Goal: Information Seeking & Learning: Learn about a topic

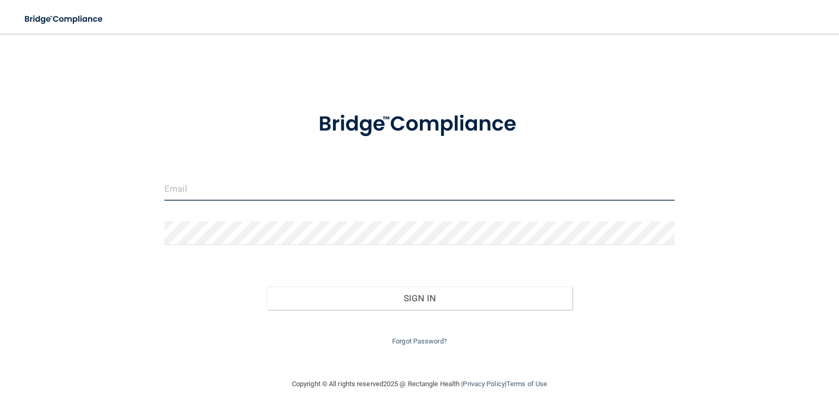
click at [305, 193] on input "email" at bounding box center [419, 189] width 510 height 24
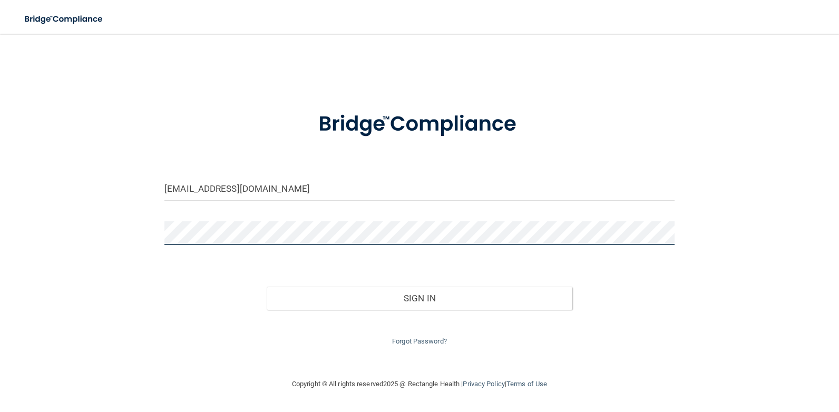
click at [267, 287] on button "Sign In" at bounding box center [420, 298] width 306 height 23
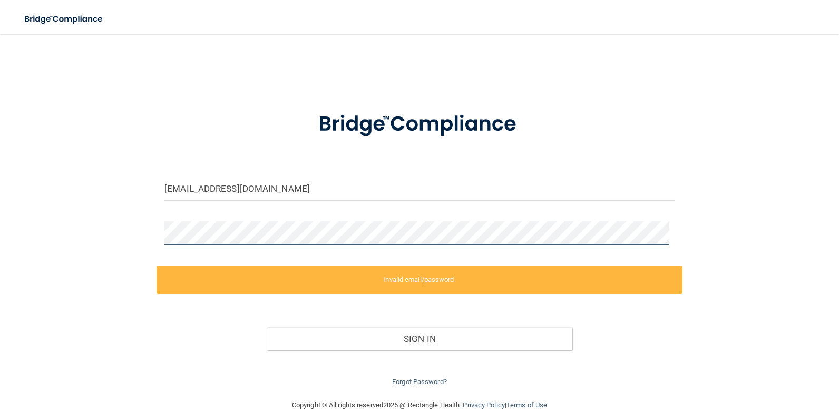
click at [0, 197] on html "Toggle navigation Manage My Enterprise Manage My Location office@hainescitydent…" at bounding box center [419, 206] width 839 height 412
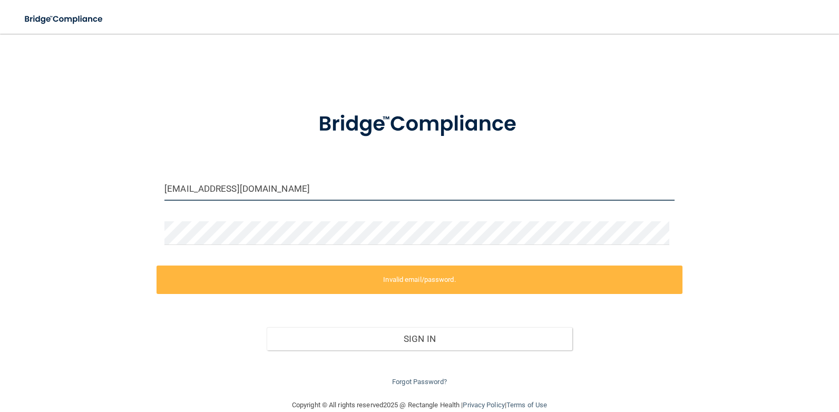
click at [320, 184] on input "office@hainescitydental.com" at bounding box center [419, 189] width 510 height 24
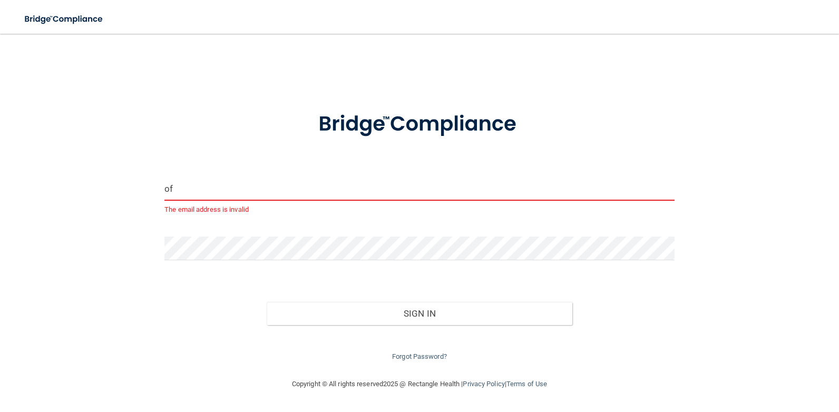
type input "o"
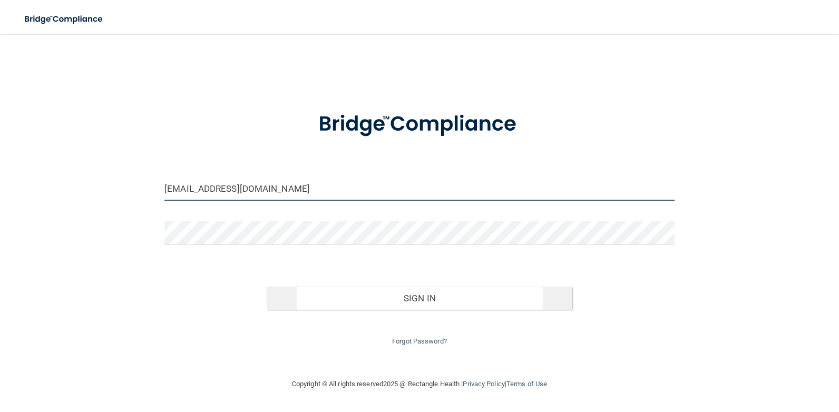
type input "office@hainescitydental.com"
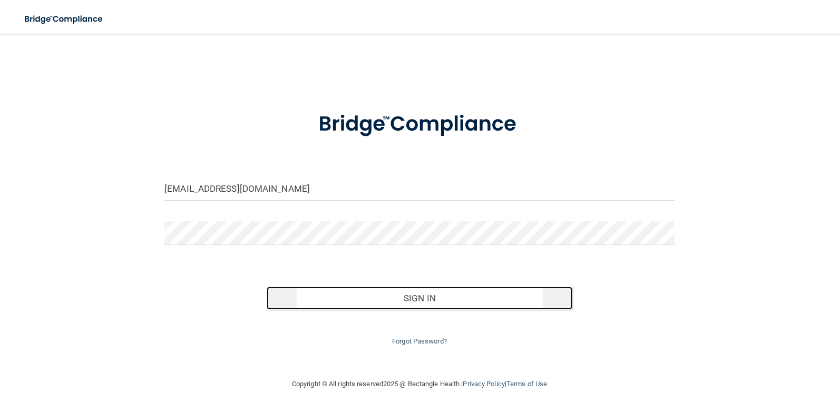
click at [429, 299] on button "Sign In" at bounding box center [420, 298] width 306 height 23
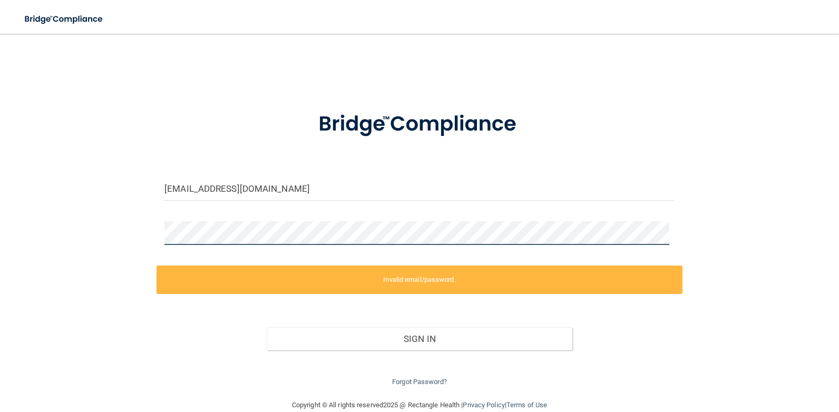
click at [0, 235] on html "Toggle navigation Manage My Enterprise Manage My Location [EMAIL_ADDRESS][DOMAI…" at bounding box center [419, 206] width 839 height 412
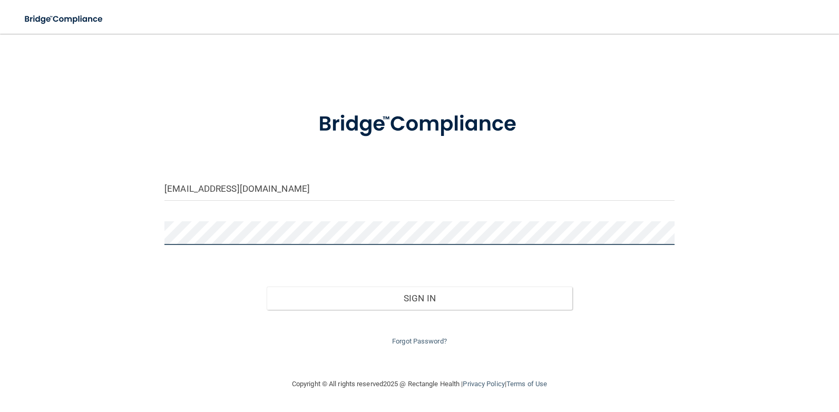
click at [267, 287] on button "Sign In" at bounding box center [420, 298] width 306 height 23
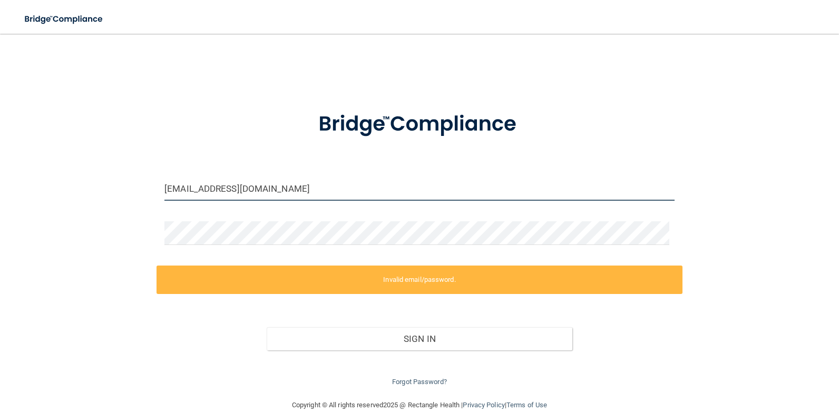
drag, startPoint x: 309, startPoint y: 192, endPoint x: 390, endPoint y: 209, distance: 83.0
click at [310, 192] on input "[EMAIL_ADDRESS][DOMAIN_NAME]" at bounding box center [419, 189] width 510 height 24
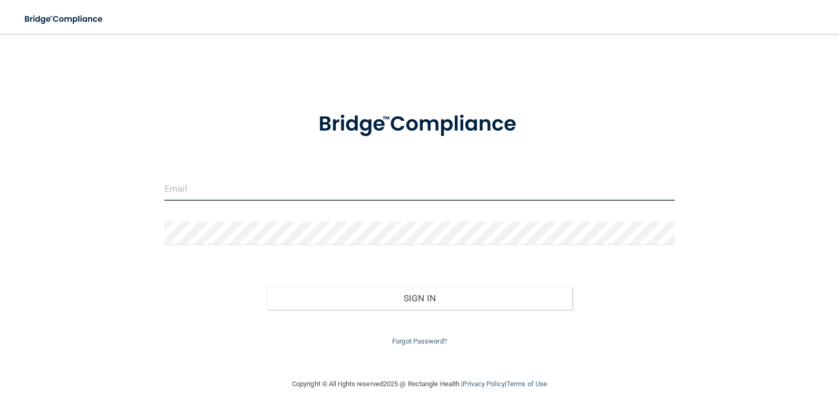
click at [247, 192] on input "email" at bounding box center [419, 189] width 510 height 24
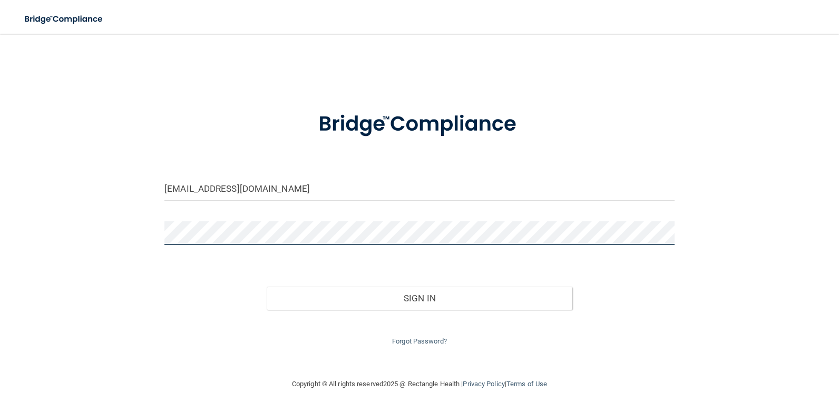
click at [267, 287] on button "Sign In" at bounding box center [420, 298] width 306 height 23
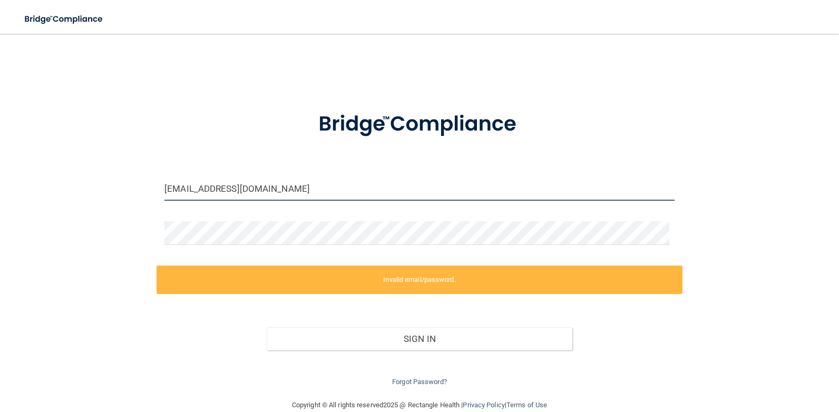
click at [302, 195] on input "office@hainescitydental.com" at bounding box center [419, 189] width 510 height 24
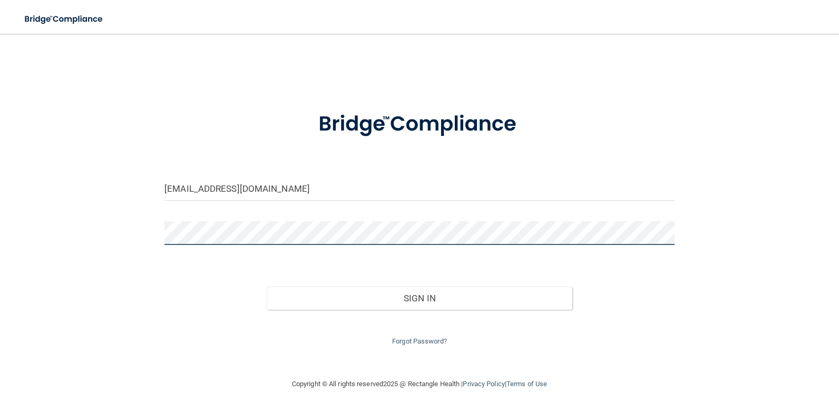
click at [267, 287] on button "Sign In" at bounding box center [420, 298] width 306 height 23
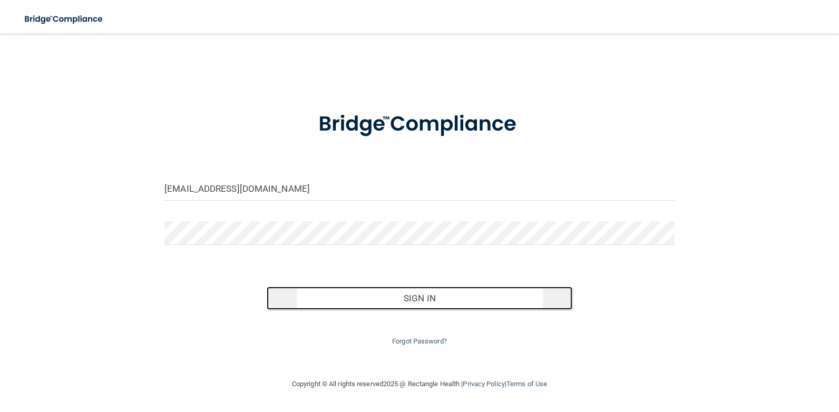
click at [400, 289] on button "Sign In" at bounding box center [420, 298] width 306 height 23
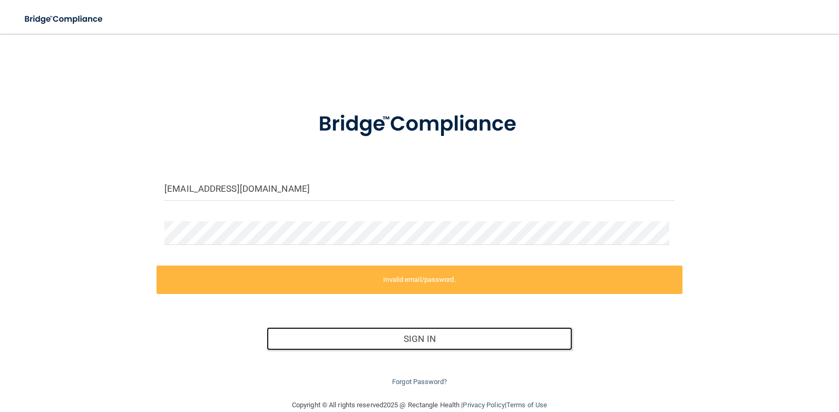
scroll to position [18, 0]
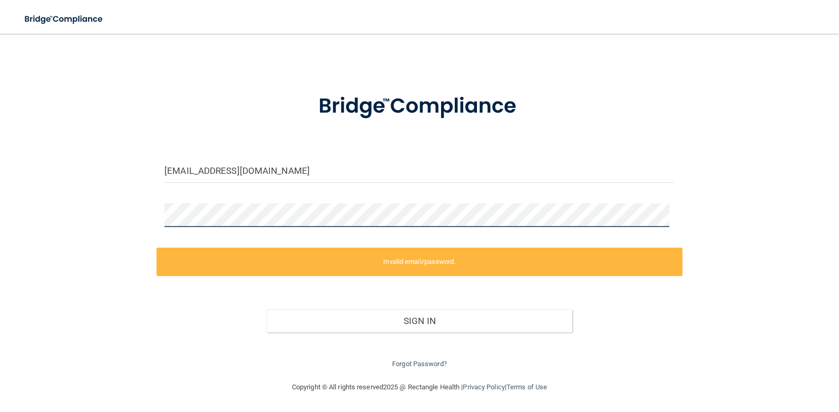
click at [0, 189] on html "Toggle navigation Manage My Enterprise Manage My Location office@hainescitydent…" at bounding box center [419, 206] width 839 height 412
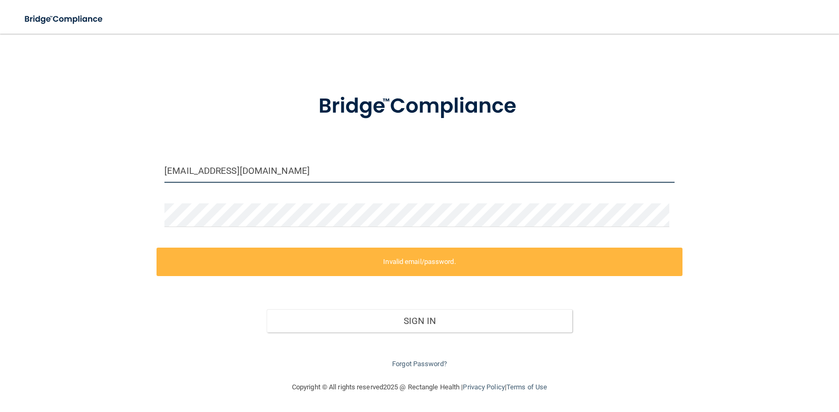
click at [318, 177] on input "office@hainescitydental.com" at bounding box center [419, 171] width 510 height 24
drag, startPoint x: 318, startPoint y: 177, endPoint x: 0, endPoint y: 144, distance: 319.9
click at [0, 145] on html "Toggle navigation Manage My Enterprise Manage My Location office@hainescitydent…" at bounding box center [419, 206] width 839 height 412
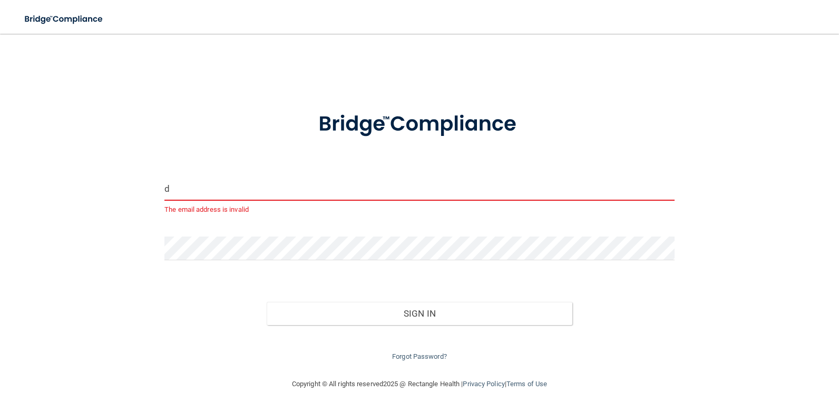
scroll to position [0, 0]
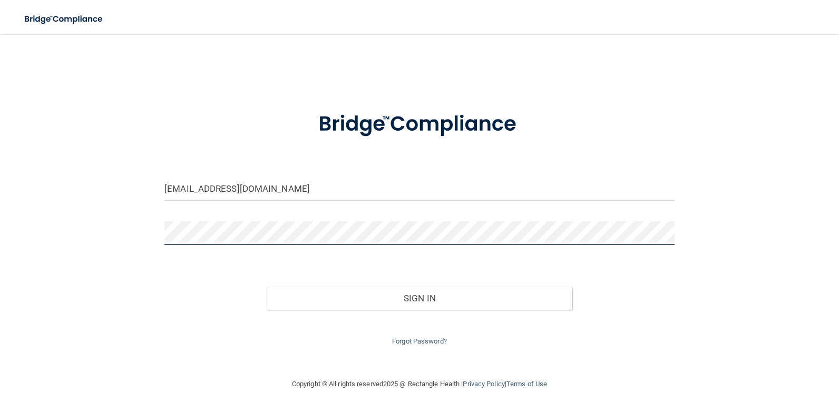
click at [0, 245] on html "Toggle navigation Manage My Enterprise Manage My Location office@hainescitydent…" at bounding box center [419, 206] width 839 height 412
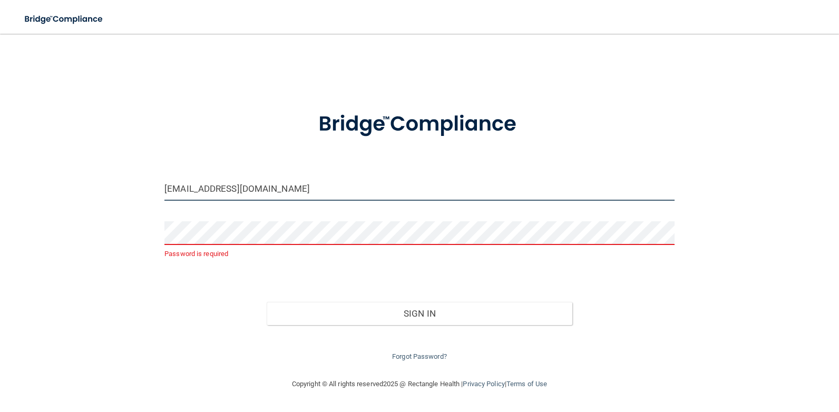
click at [275, 189] on input "office@hainescitydental.com" at bounding box center [419, 189] width 510 height 24
drag, startPoint x: 308, startPoint y: 194, endPoint x: 6, endPoint y: 204, distance: 302.6
click at [4, 207] on main "office@hainescitydental.com Password is required Invalid email/password. You do…" at bounding box center [419, 223] width 839 height 378
click at [341, 199] on input "office@hainescitydental.com" at bounding box center [419, 189] width 510 height 24
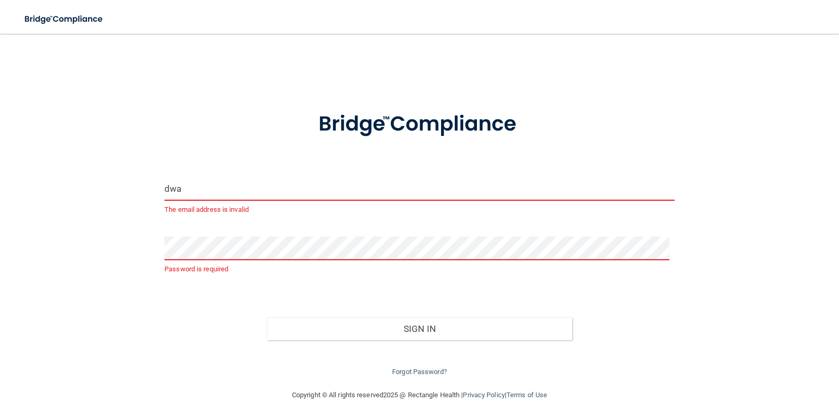
type input "[EMAIL_ADDRESS][DOMAIN_NAME]"
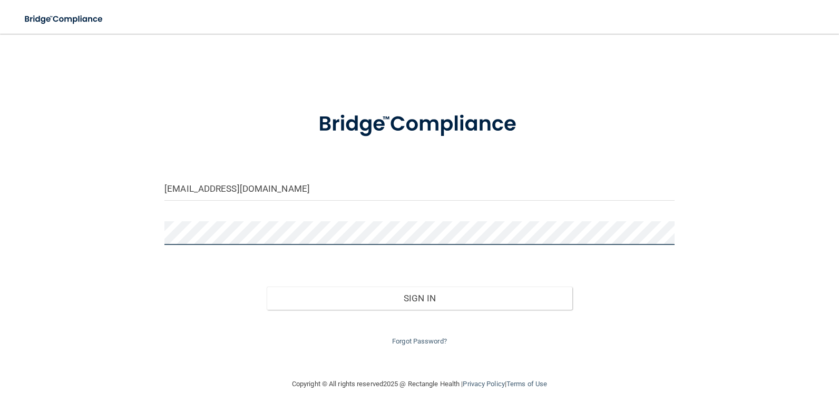
click at [267, 287] on button "Sign In" at bounding box center [420, 298] width 306 height 23
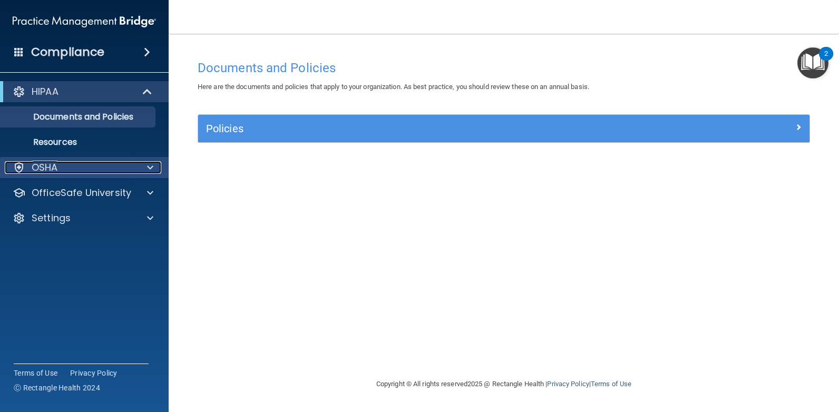
click at [144, 169] on div at bounding box center [148, 167] width 26 height 13
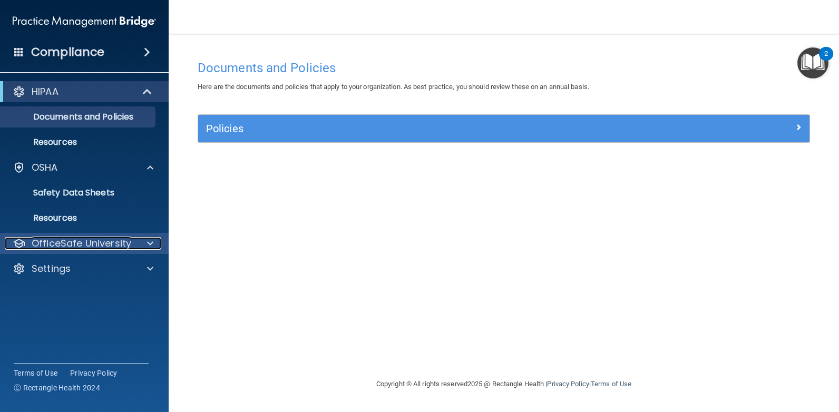
click at [146, 245] on div at bounding box center [148, 243] width 26 height 13
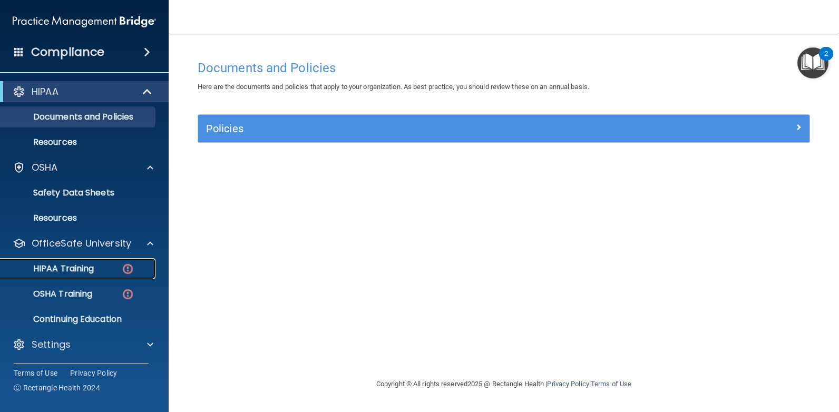
click at [93, 271] on p "HIPAA Training" at bounding box center [50, 268] width 87 height 11
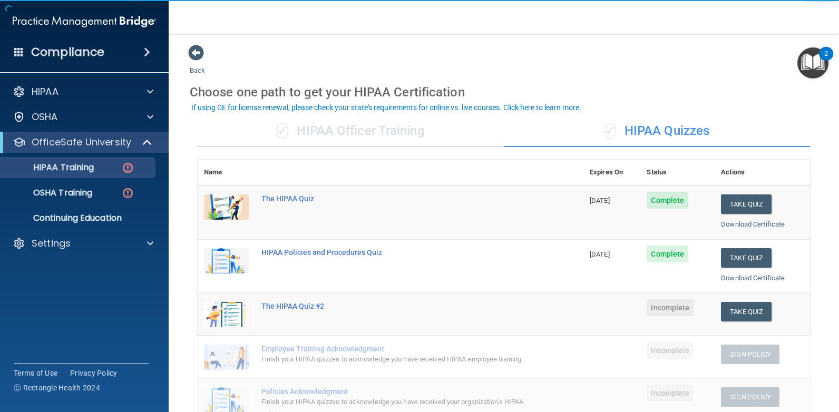
click at [347, 128] on div "✓ HIPAA Officer Training" at bounding box center [351, 131] width 306 height 32
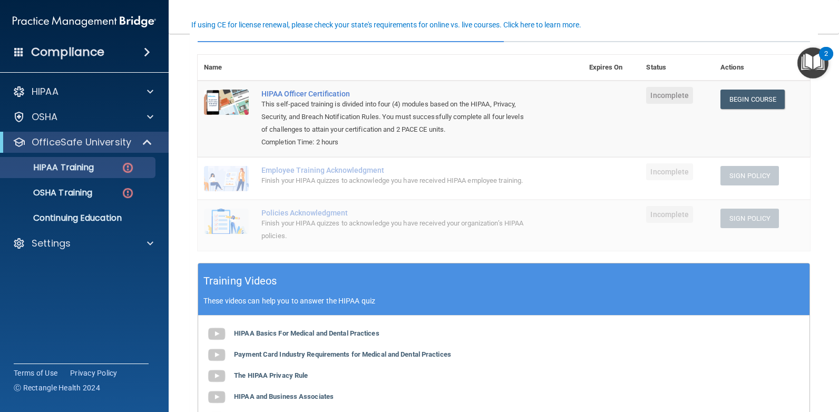
scroll to position [105, 0]
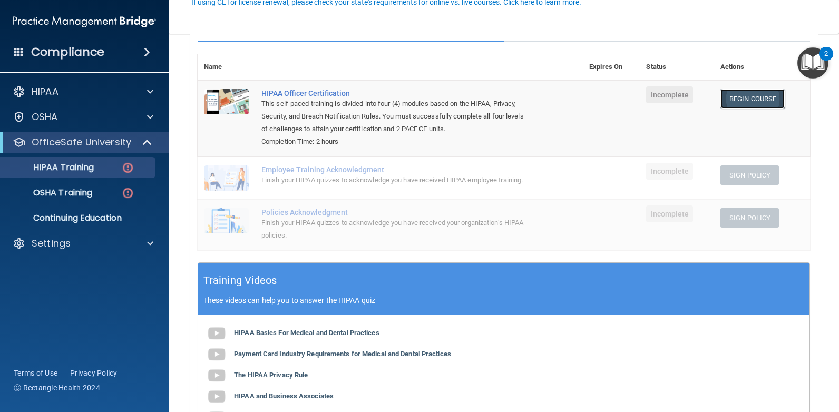
click at [746, 98] on link "Begin Course" at bounding box center [752, 98] width 64 height 19
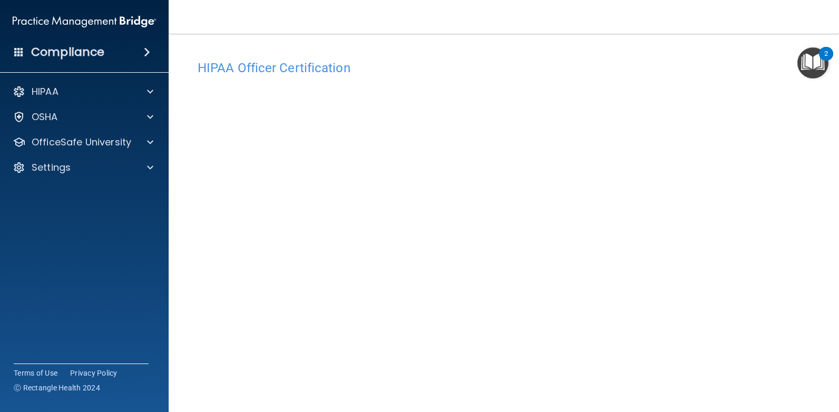
click at [610, 41] on main "HIPAA Officer Certification This course doesn’t expire until . Are you sure you…" at bounding box center [504, 223] width 670 height 378
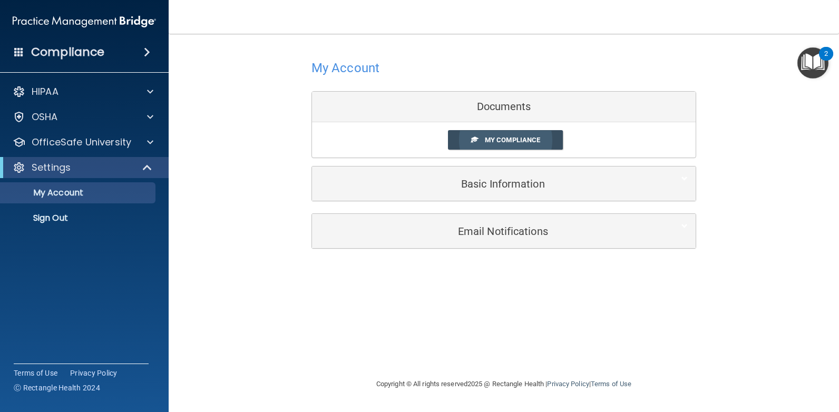
click at [519, 142] on span "My Compliance" at bounding box center [512, 140] width 55 height 8
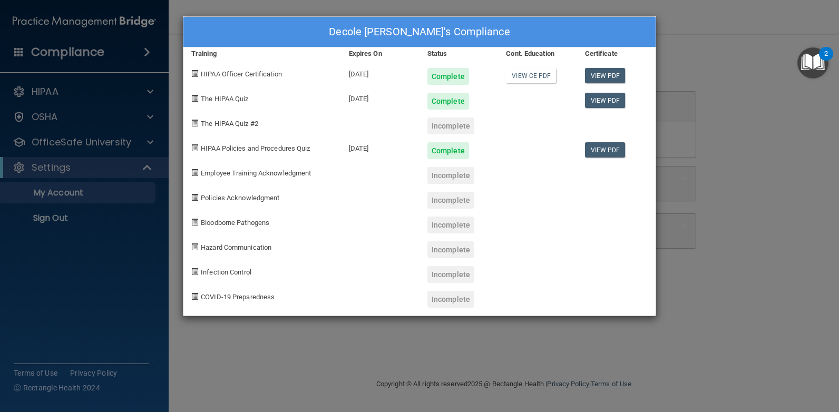
click at [778, 128] on div "Decole Lucy's Compliance Training Expires On Status Cont. Education Certificate…" at bounding box center [419, 206] width 839 height 412
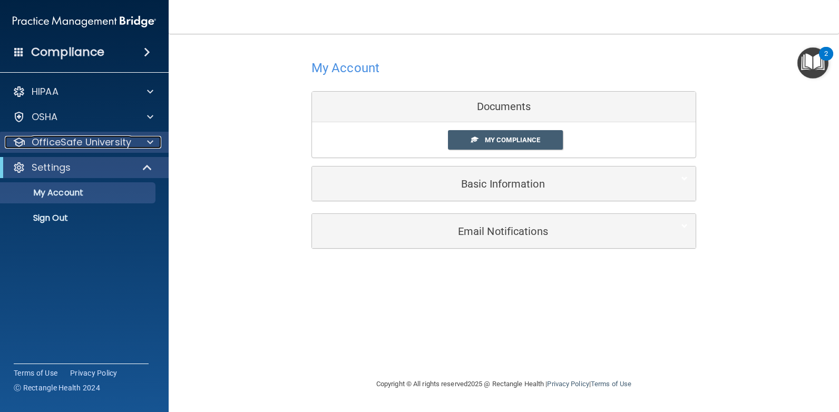
click at [105, 140] on p "OfficeSafe University" at bounding box center [82, 142] width 100 height 13
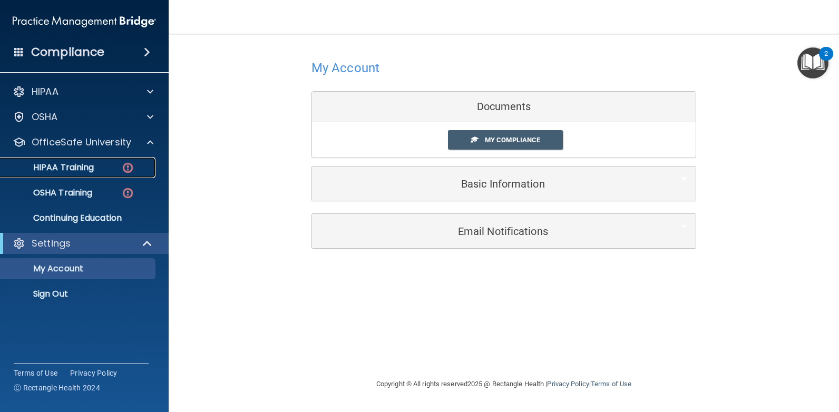
click at [99, 167] on div "HIPAA Training" at bounding box center [79, 167] width 144 height 11
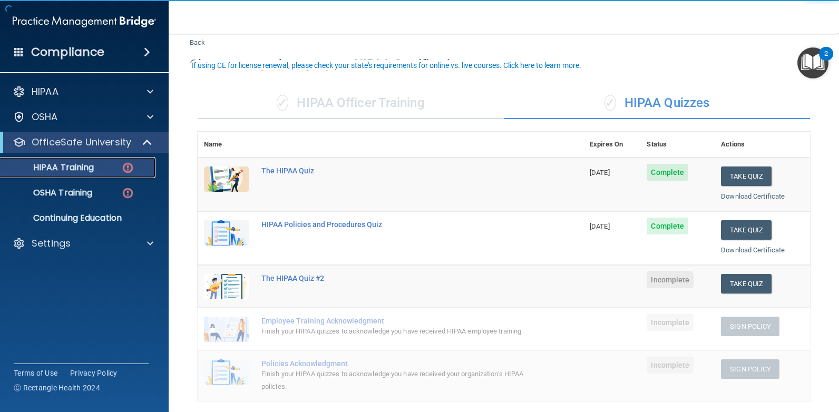
scroll to position [53, 0]
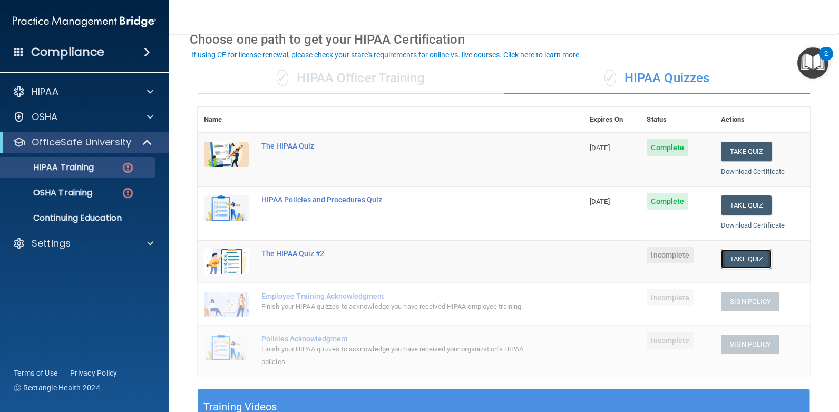
click at [739, 262] on button "Take Quiz" at bounding box center [746, 258] width 51 height 19
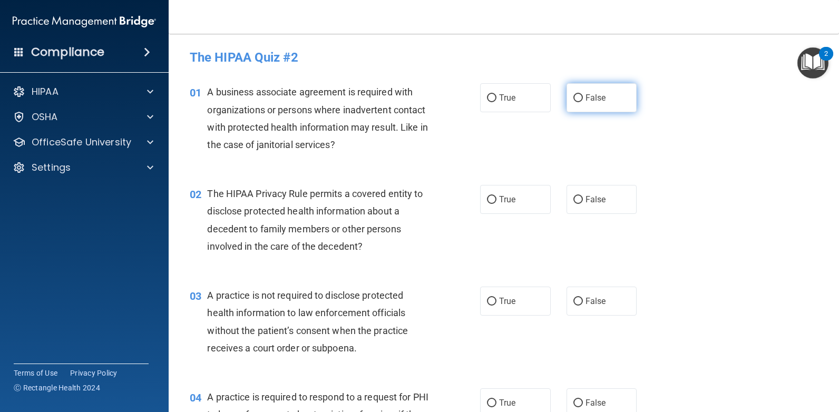
click at [573, 94] on input "False" at bounding box center [577, 98] width 9 height 8
radio input "true"
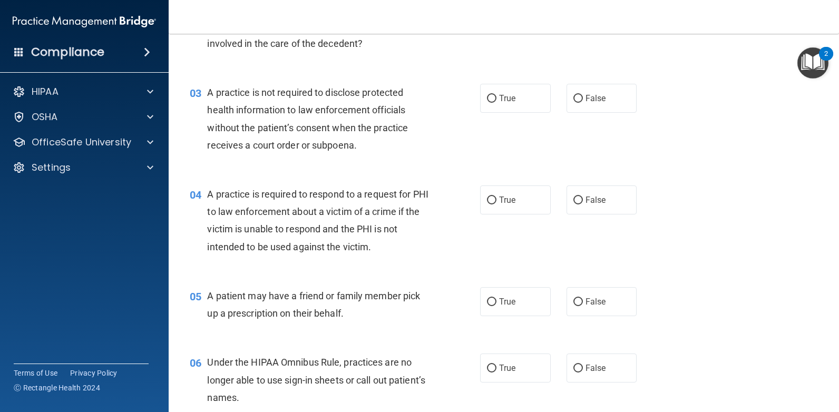
scroll to position [211, 0]
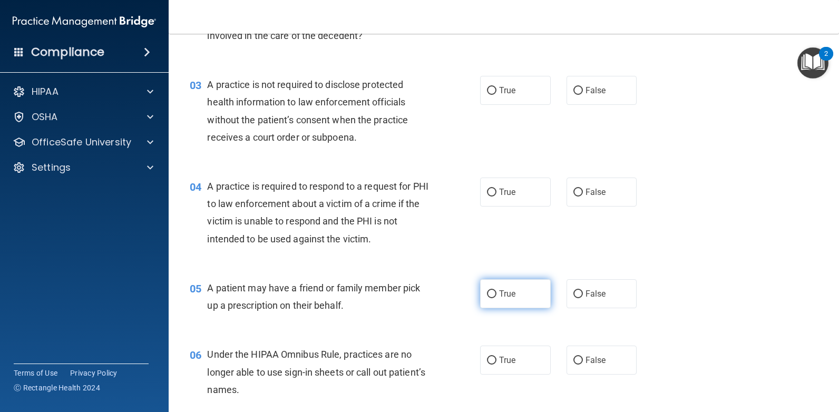
click at [488, 290] on input "True" at bounding box center [491, 294] width 9 height 8
radio input "true"
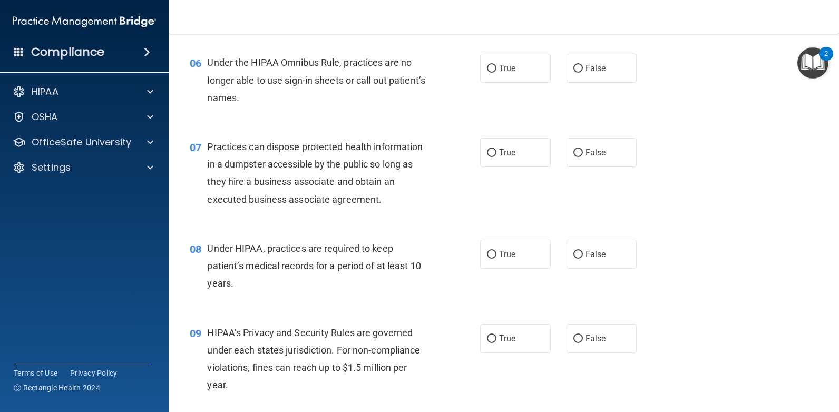
scroll to position [527, 0]
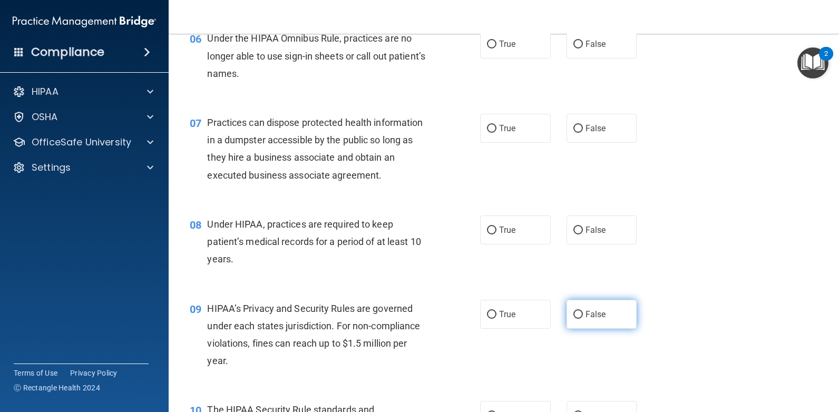
click at [573, 314] on input "False" at bounding box center [577, 315] width 9 height 8
radio input "true"
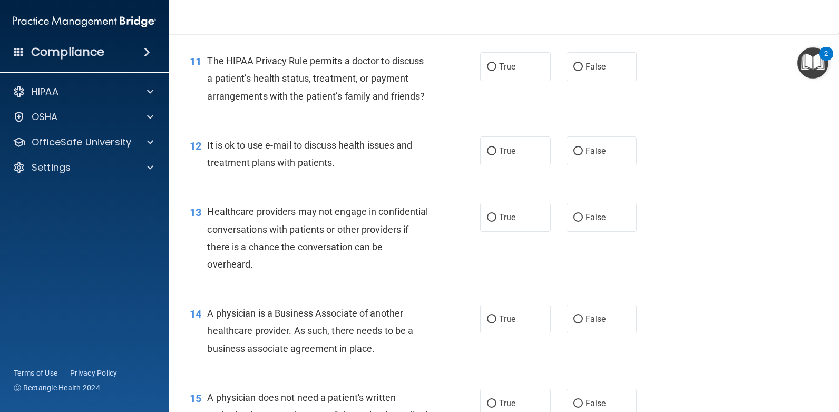
scroll to position [1001, 0]
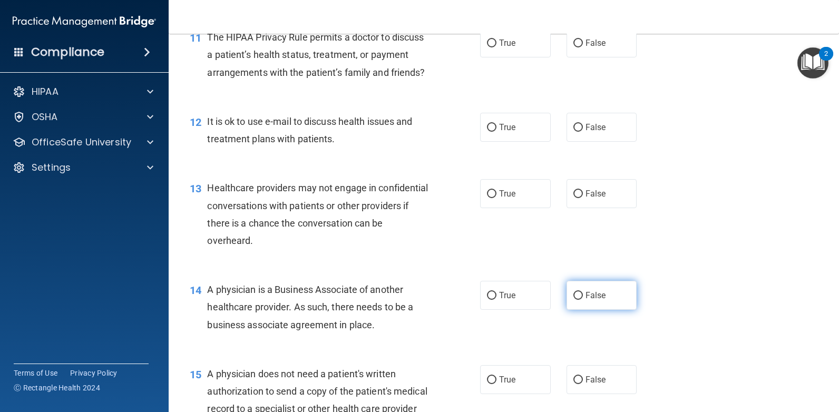
click at [573, 300] on input "False" at bounding box center [577, 296] width 9 height 8
radio input "true"
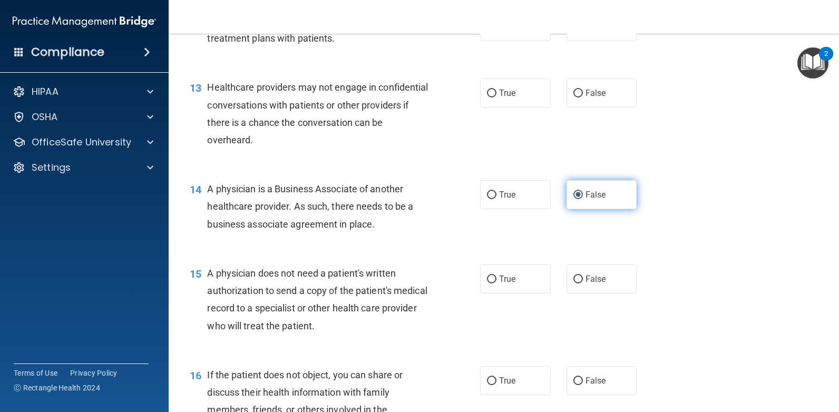
scroll to position [1107, 0]
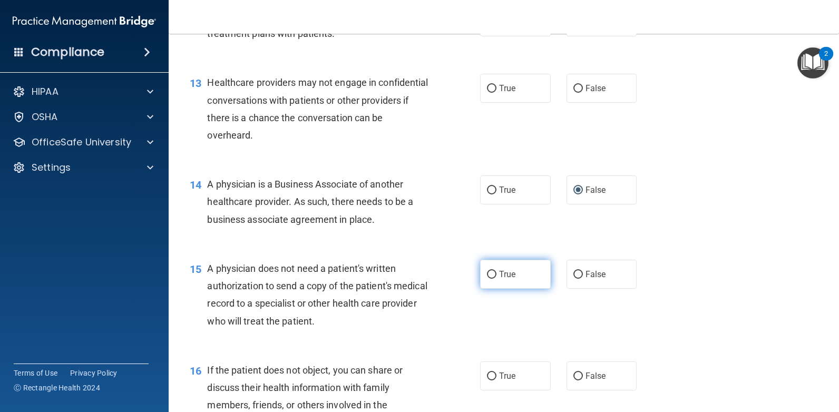
click at [487, 279] on input "True" at bounding box center [491, 275] width 9 height 8
radio input "true"
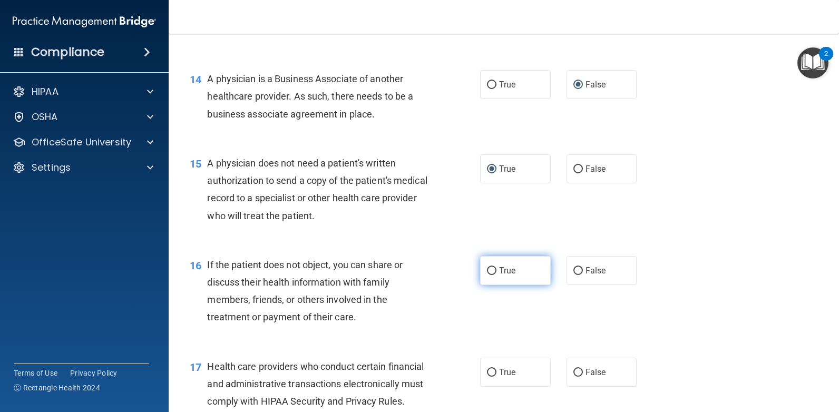
click at [487, 275] on input "True" at bounding box center [491, 271] width 9 height 8
radio input "true"
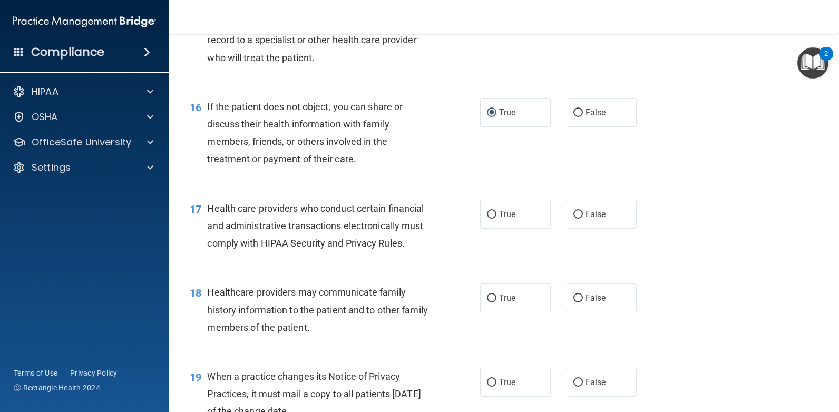
scroll to position [1475, 0]
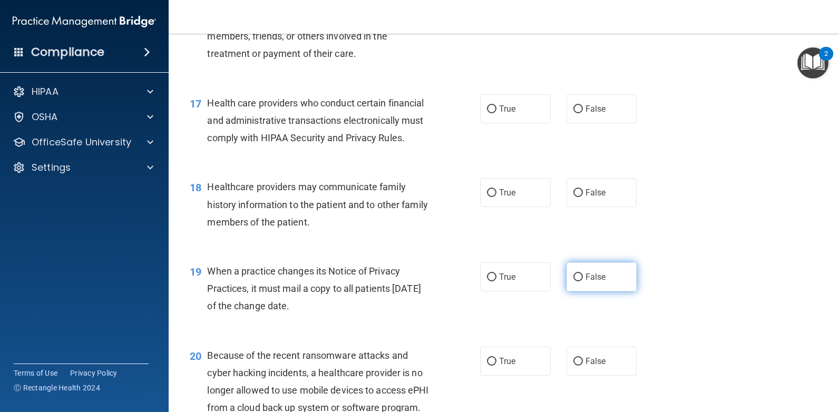
click at [574, 281] on input "False" at bounding box center [577, 277] width 9 height 8
radio input "true"
click at [579, 376] on label "False" at bounding box center [601, 361] width 71 height 29
click at [579, 366] on input "False" at bounding box center [577, 362] width 9 height 8
radio input "true"
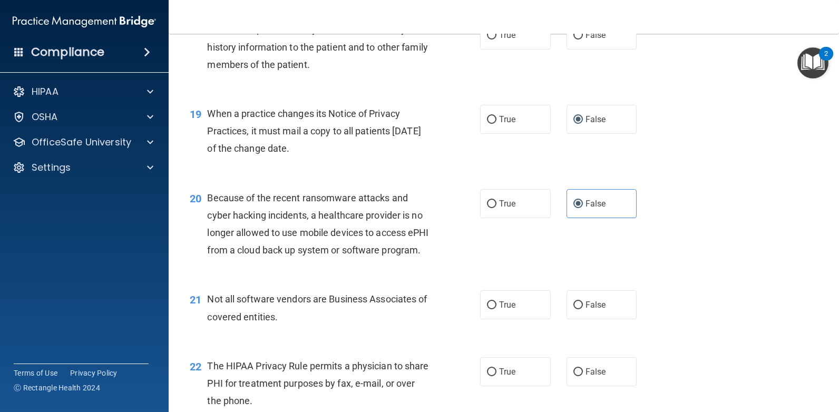
scroll to position [1634, 0]
click at [489, 309] on input "True" at bounding box center [491, 305] width 9 height 8
radio input "true"
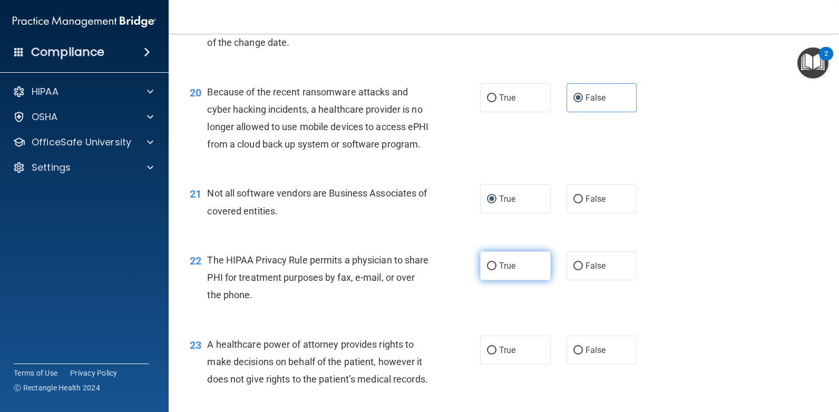
click at [487, 270] on input "True" at bounding box center [491, 266] width 9 height 8
radio input "true"
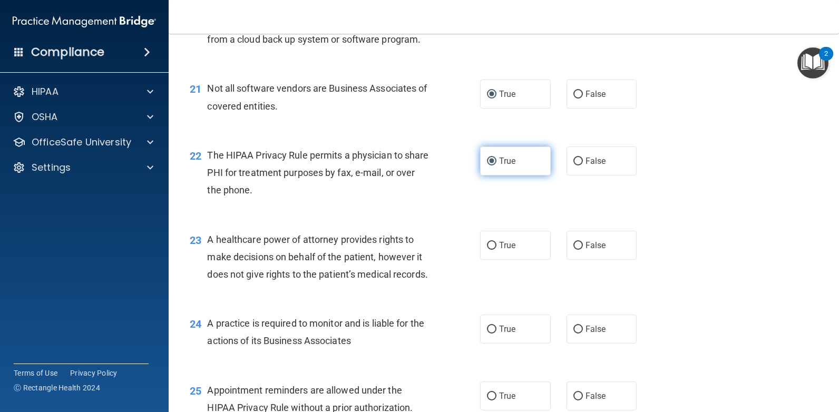
scroll to position [1844, 0]
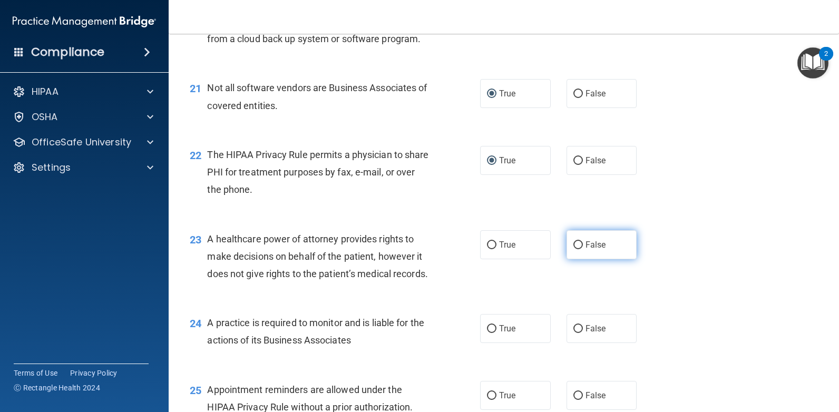
click at [573, 249] on input "False" at bounding box center [577, 245] width 9 height 8
radio input "true"
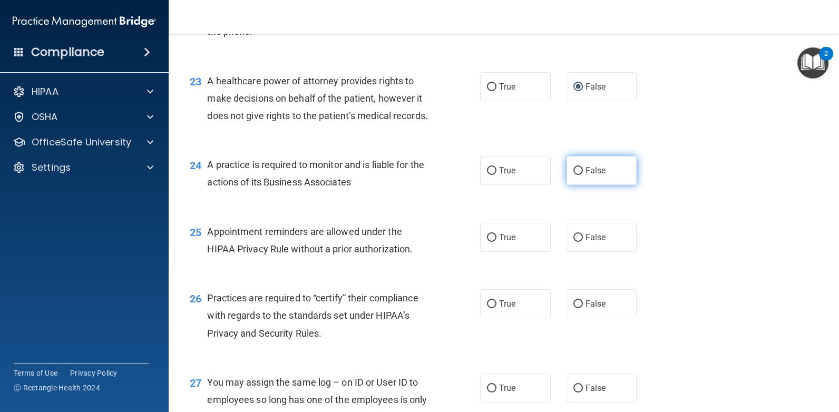
click at [574, 175] on input "False" at bounding box center [577, 171] width 9 height 8
radio input "true"
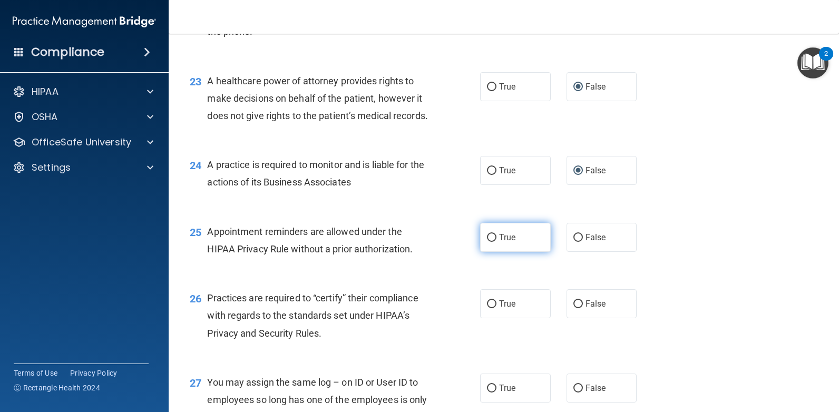
click at [487, 242] on input "True" at bounding box center [491, 238] width 9 height 8
radio input "true"
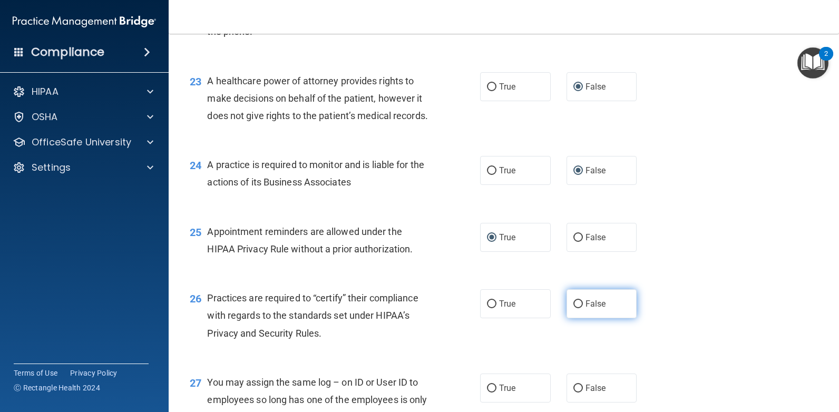
click at [573, 308] on input "False" at bounding box center [577, 304] width 9 height 8
radio input "true"
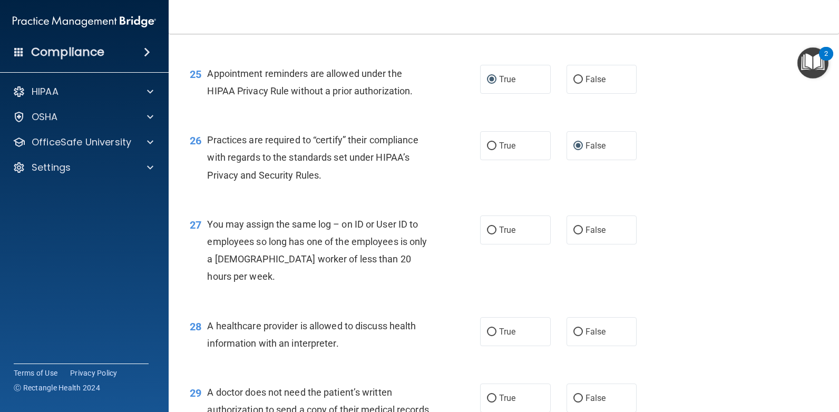
scroll to position [2319, 0]
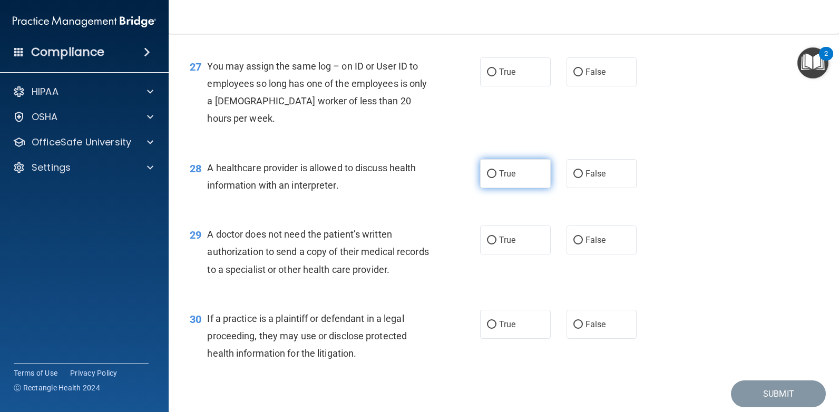
click at [490, 178] on input "True" at bounding box center [491, 174] width 9 height 8
radio input "true"
click at [487, 245] on input "True" at bounding box center [491, 241] width 9 height 8
radio input "true"
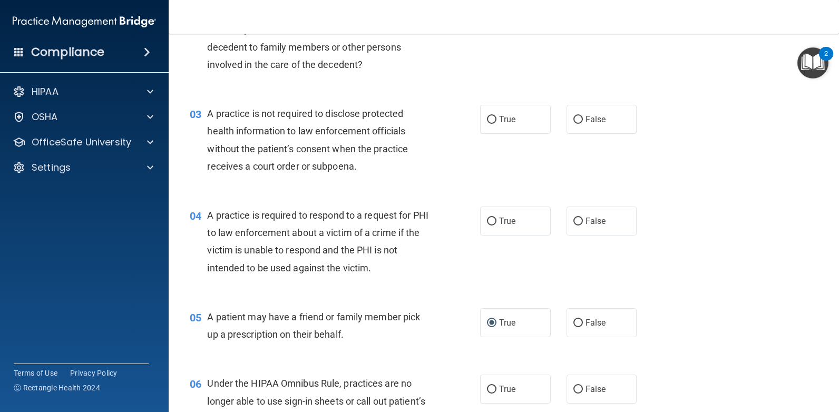
scroll to position [0, 0]
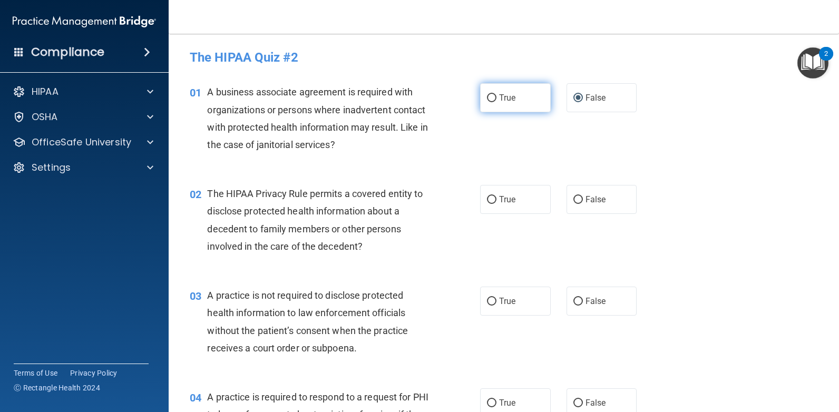
click at [487, 97] on input "True" at bounding box center [491, 98] width 9 height 8
radio input "true"
radio input "false"
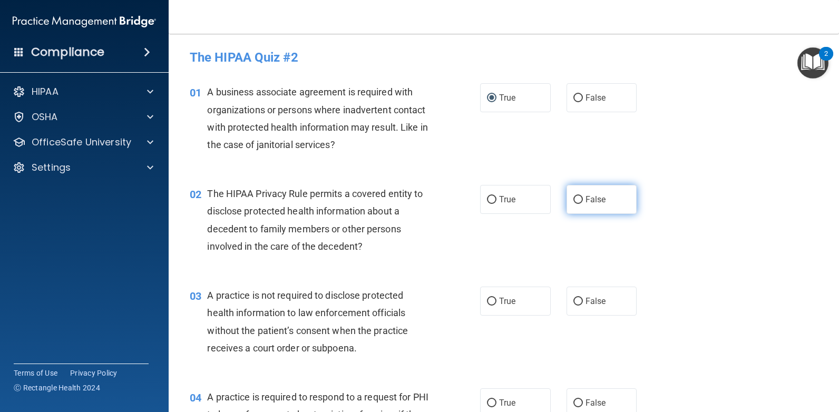
click at [573, 199] on input "False" at bounding box center [577, 200] width 9 height 8
radio input "true"
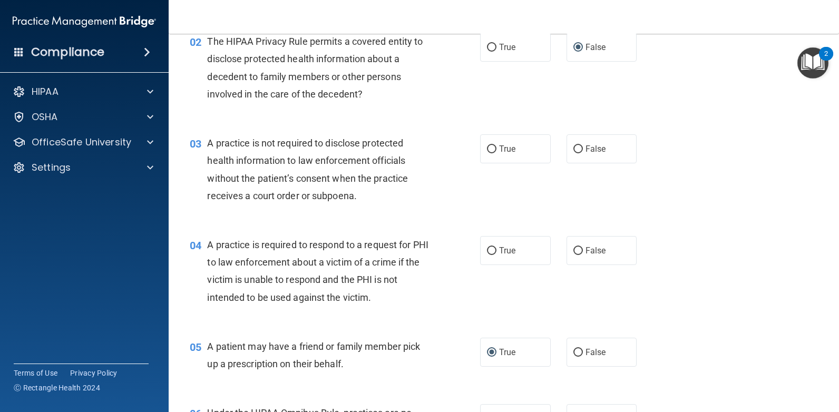
scroll to position [158, 0]
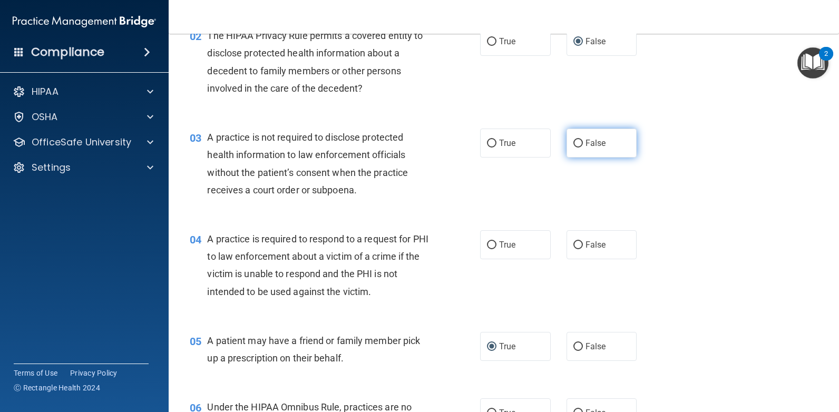
click at [573, 142] on input "False" at bounding box center [577, 144] width 9 height 8
radio input "true"
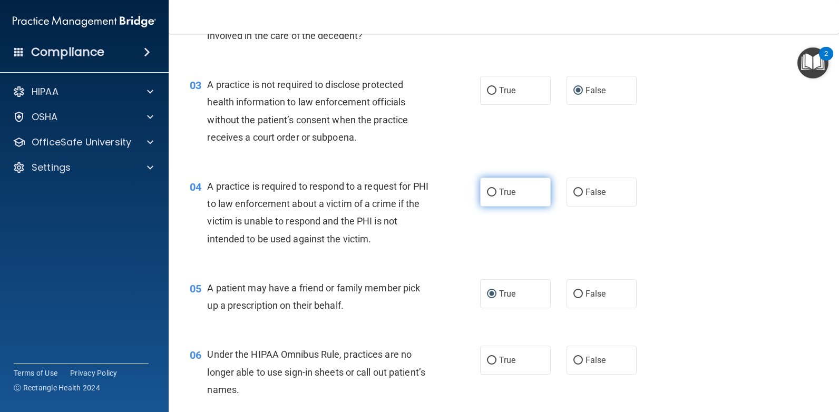
click at [488, 189] on input "True" at bounding box center [491, 193] width 9 height 8
radio input "true"
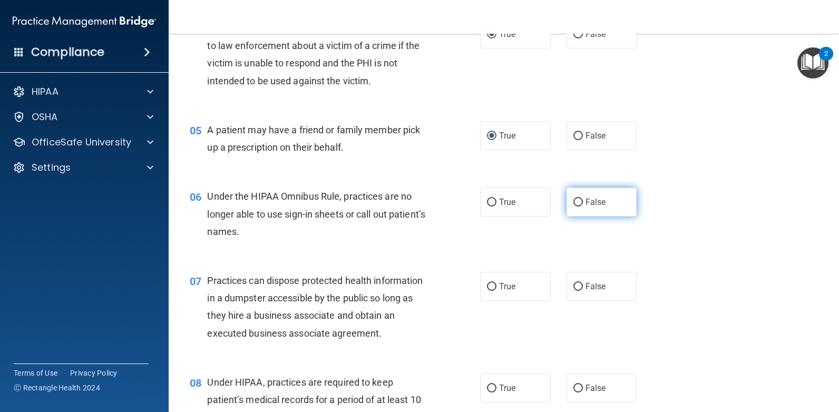
click at [575, 200] on input "False" at bounding box center [577, 203] width 9 height 8
radio input "true"
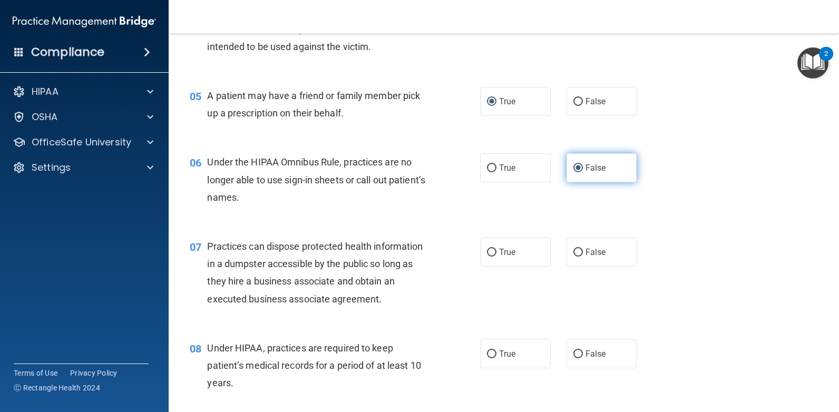
scroll to position [422, 0]
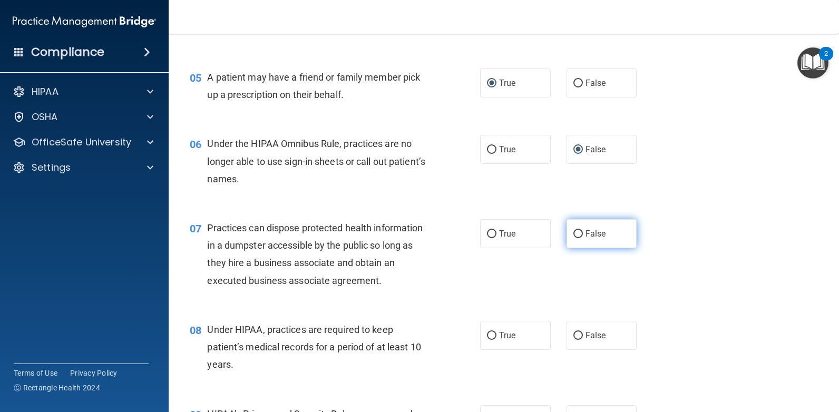
click at [574, 231] on input "False" at bounding box center [577, 234] width 9 height 8
radio input "true"
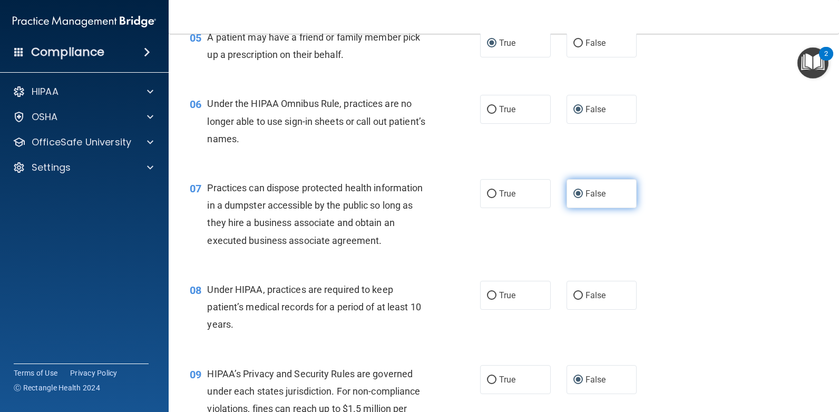
scroll to position [527, 0]
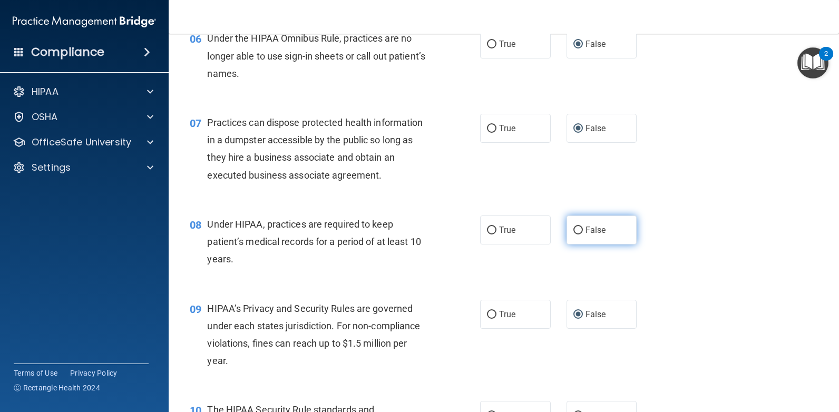
click at [575, 230] on input "False" at bounding box center [577, 231] width 9 height 8
radio input "true"
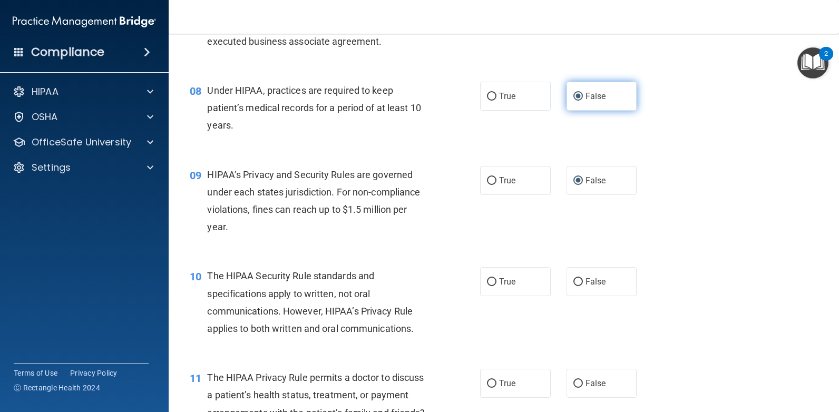
scroll to position [685, 0]
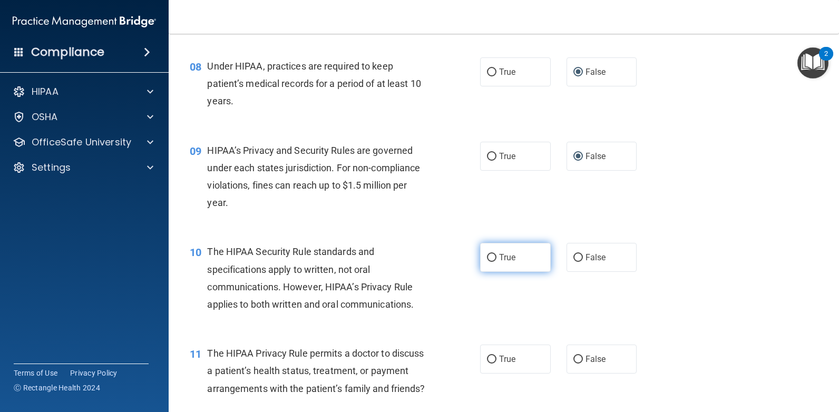
click at [487, 255] on input "True" at bounding box center [491, 258] width 9 height 8
radio input "true"
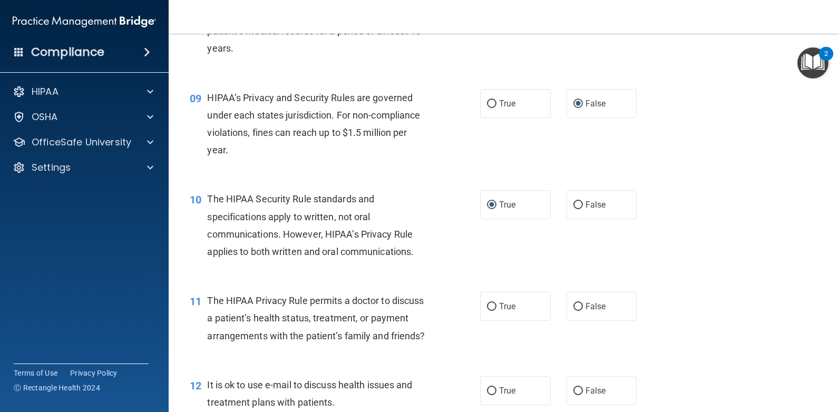
scroll to position [896, 0]
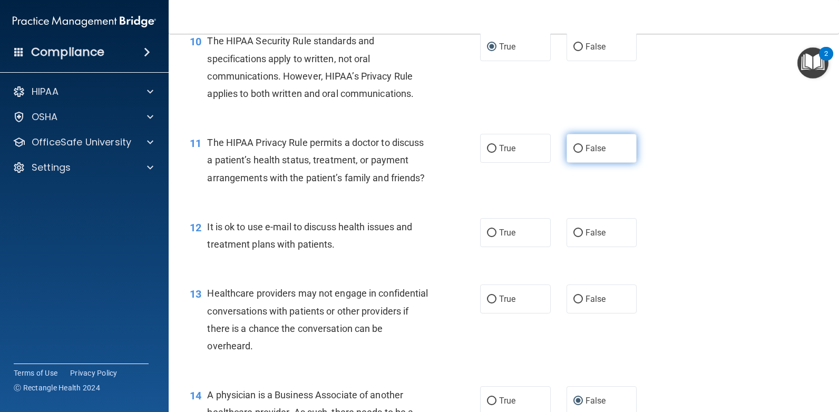
click at [578, 148] on input "False" at bounding box center [577, 149] width 9 height 8
radio input "true"
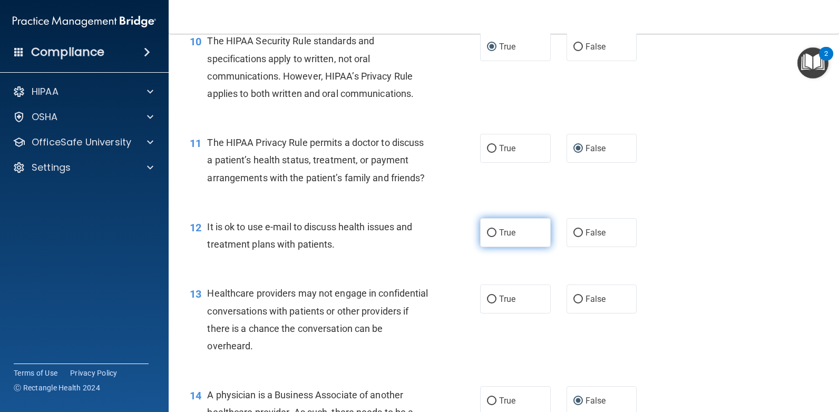
click at [490, 237] on input "True" at bounding box center [491, 233] width 9 height 8
radio input "true"
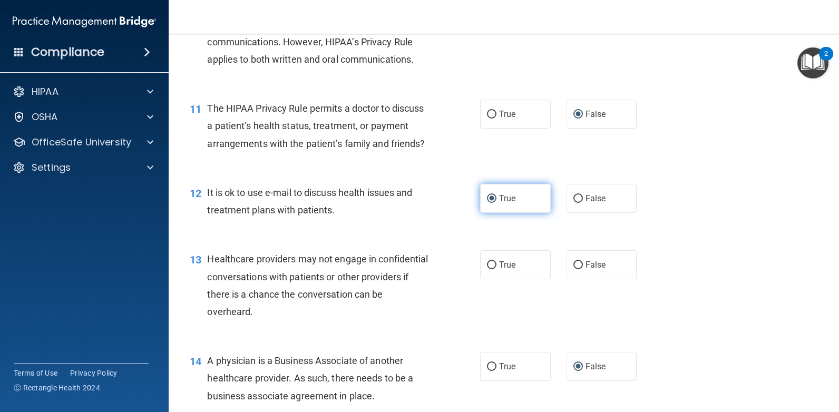
scroll to position [949, 0]
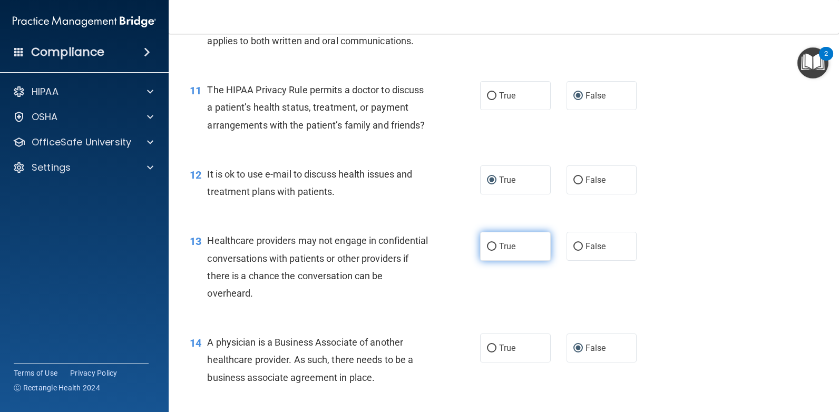
click at [487, 251] on input "True" at bounding box center [491, 247] width 9 height 8
radio input "true"
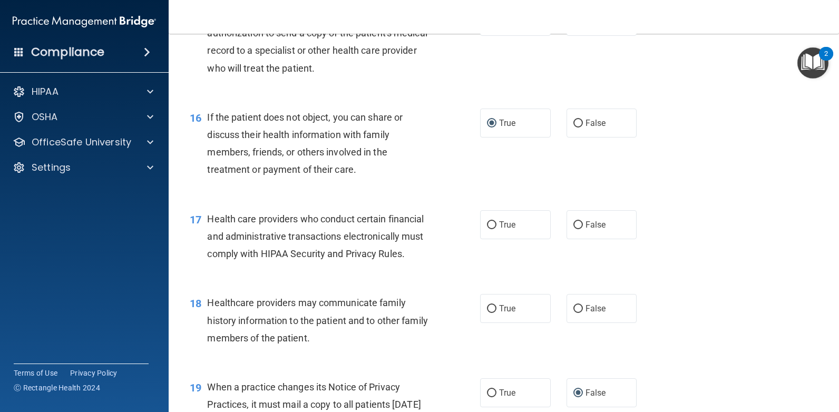
scroll to position [1370, 0]
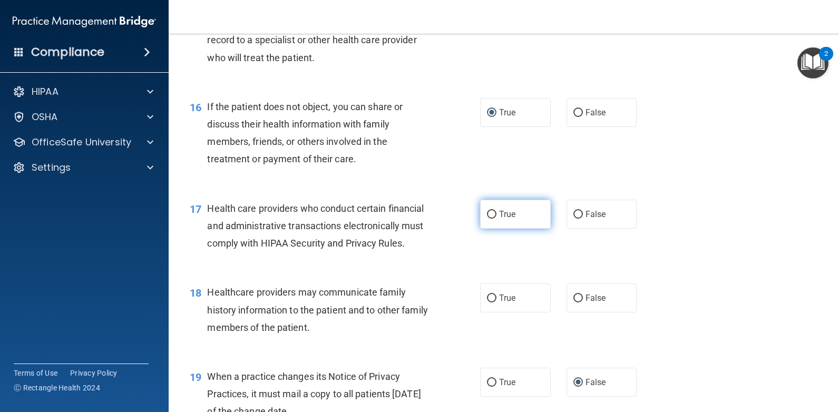
click at [488, 219] on input "True" at bounding box center [491, 215] width 9 height 8
radio input "true"
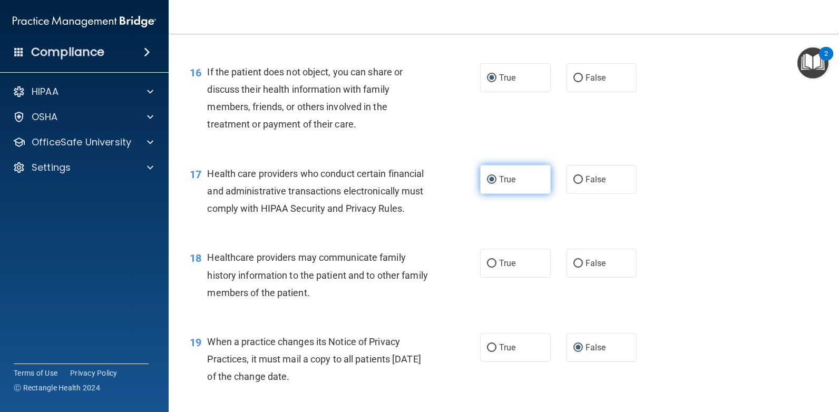
scroll to position [1475, 0]
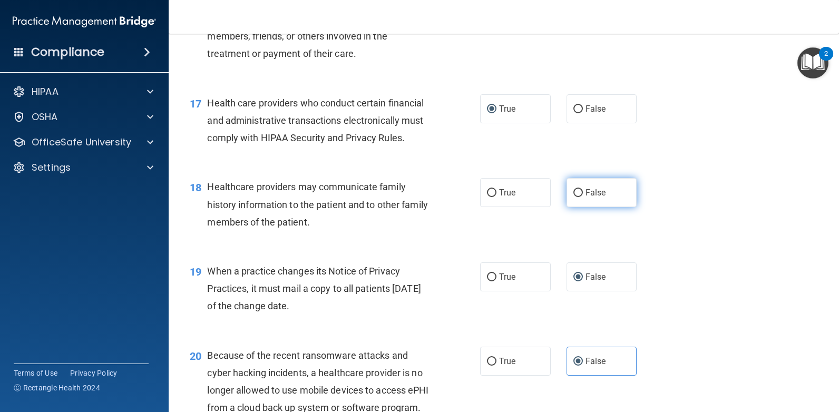
click at [573, 197] on input "False" at bounding box center [577, 193] width 9 height 8
radio input "true"
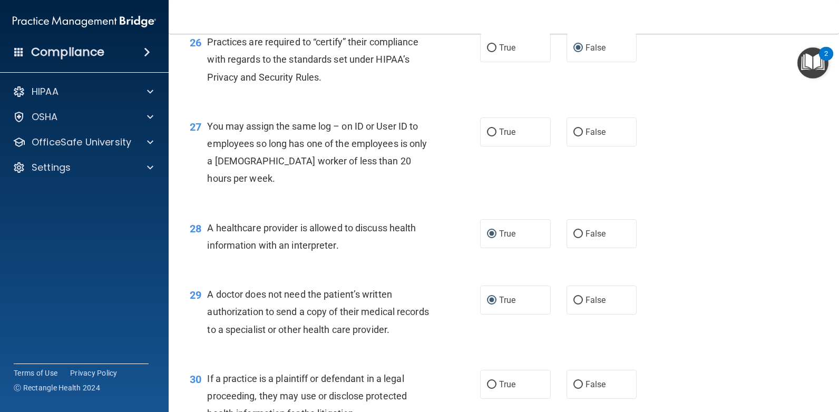
scroll to position [2266, 0]
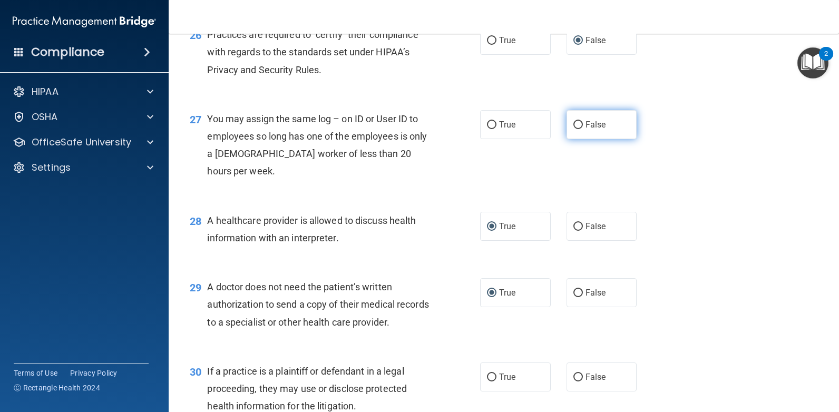
click at [573, 129] on input "False" at bounding box center [577, 125] width 9 height 8
radio input "true"
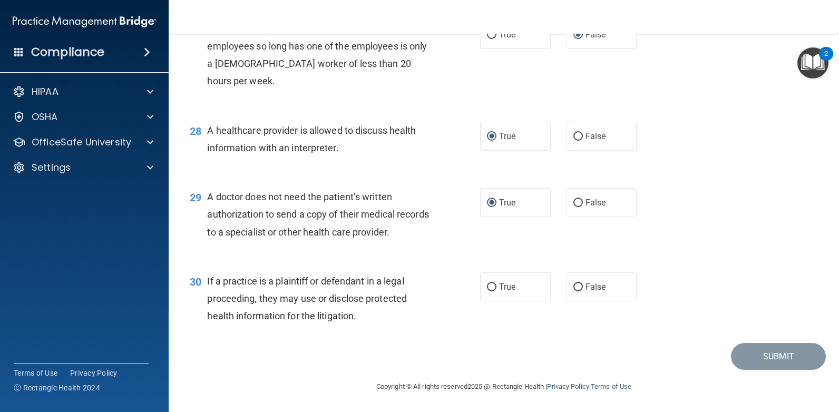
scroll to position [2426, 0]
drag, startPoint x: 488, startPoint y: 286, endPoint x: 706, endPoint y: 349, distance: 226.6
click at [490, 285] on input "True" at bounding box center [491, 287] width 9 height 8
radio input "true"
click at [760, 350] on button "Submit" at bounding box center [778, 356] width 95 height 27
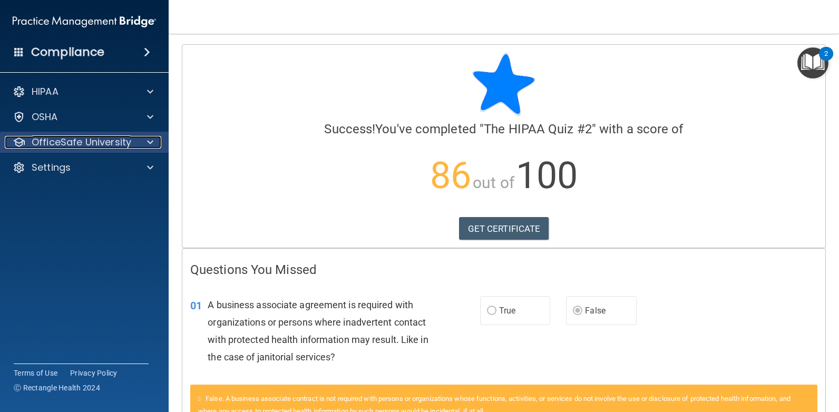
click at [115, 141] on p "OfficeSafe University" at bounding box center [82, 142] width 100 height 13
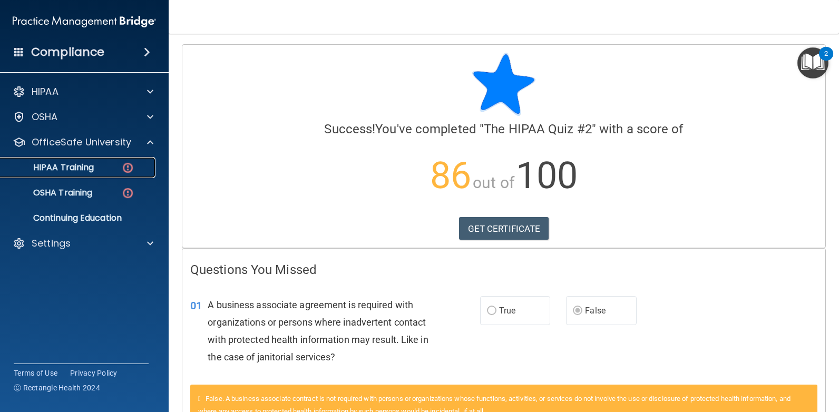
click at [91, 167] on p "HIPAA Training" at bounding box center [50, 167] width 87 height 11
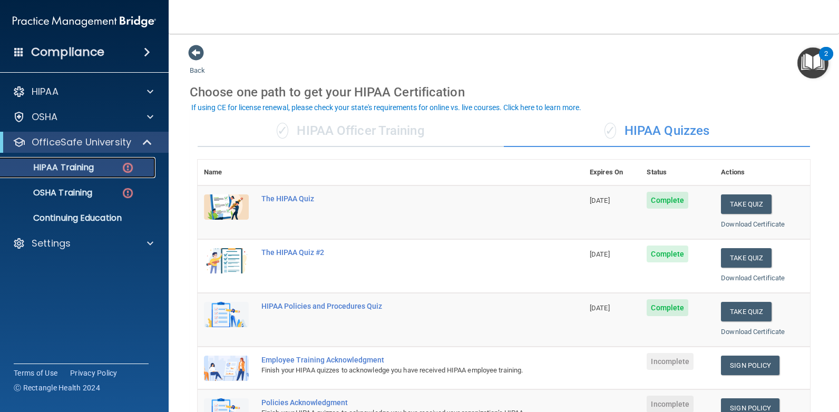
scroll to position [105, 0]
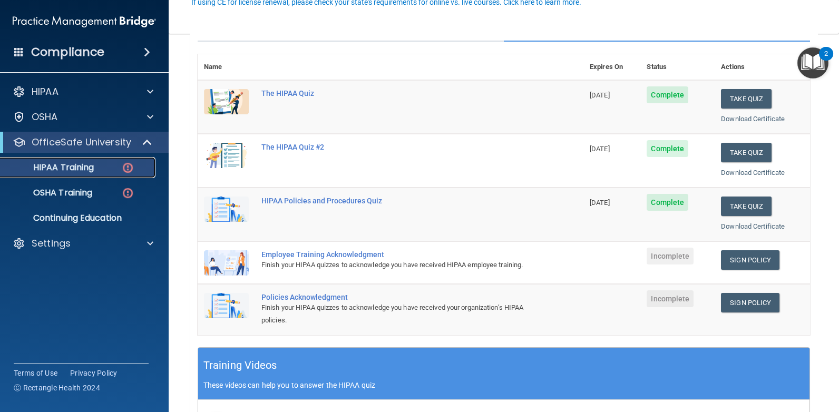
click at [83, 168] on p "HIPAA Training" at bounding box center [50, 167] width 87 height 11
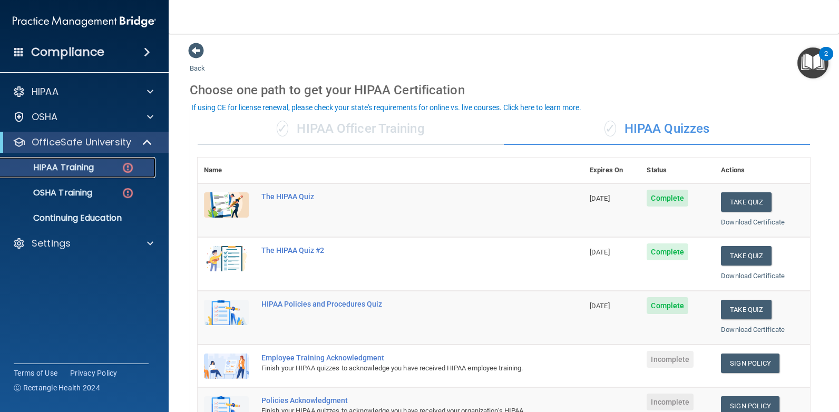
scroll to position [0, 0]
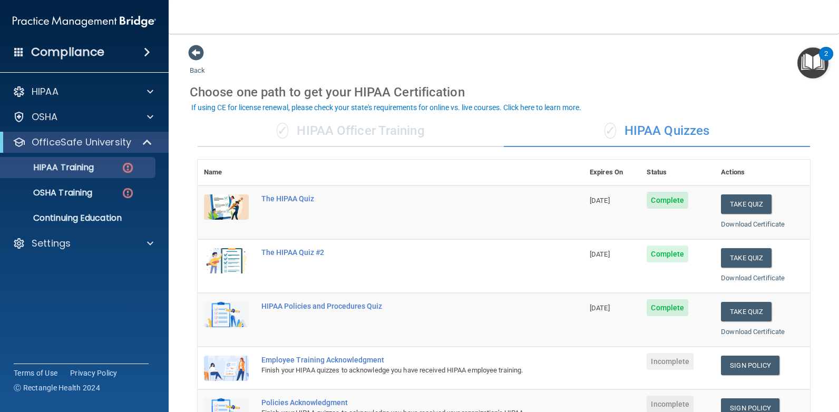
click at [665, 130] on div "✓ HIPAA Quizzes" at bounding box center [657, 131] width 306 height 32
click at [392, 126] on div "✓ HIPAA Officer Training" at bounding box center [351, 131] width 306 height 32
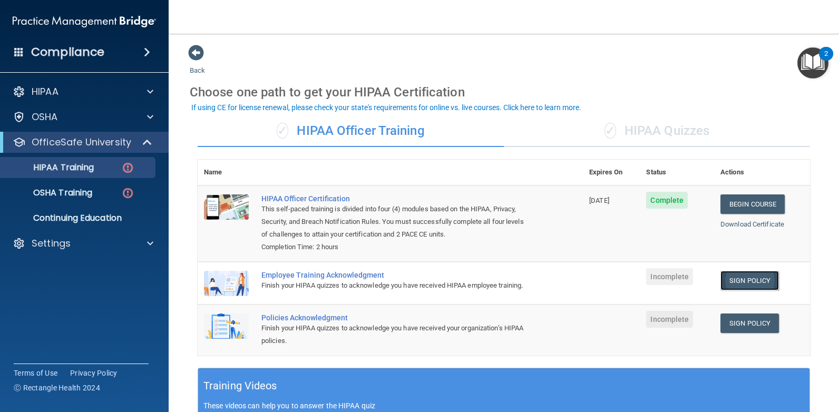
click at [742, 282] on link "Sign Policy" at bounding box center [749, 280] width 58 height 19
click at [734, 279] on link "Sign Policy" at bounding box center [749, 280] width 58 height 19
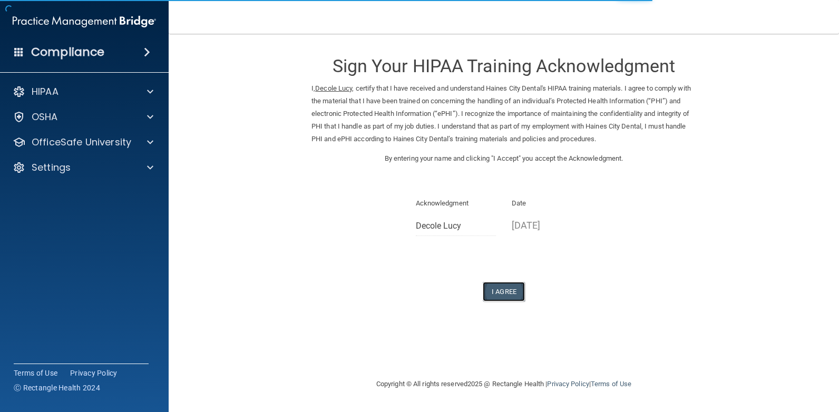
click at [511, 290] on button "I Agree" at bounding box center [504, 291] width 42 height 19
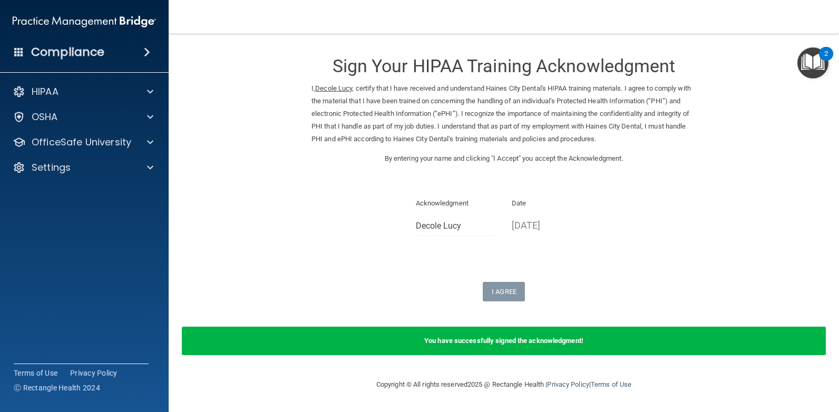
click at [521, 229] on p "[DATE]" at bounding box center [552, 225] width 81 height 17
click at [518, 221] on p "[DATE]" at bounding box center [552, 225] width 81 height 17
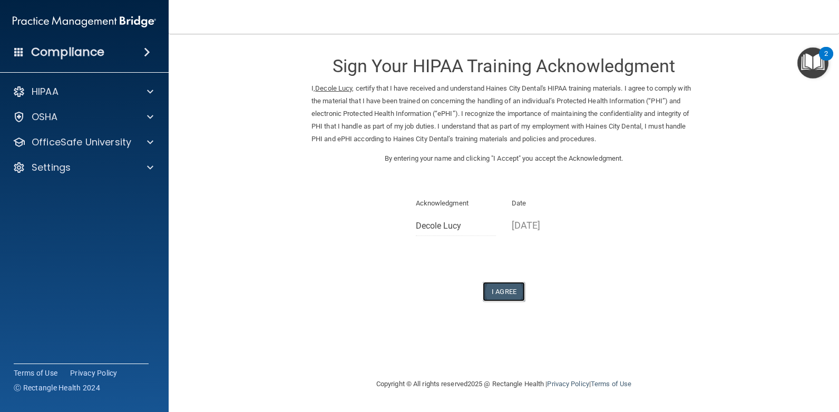
click at [505, 298] on button "I Agree" at bounding box center [504, 291] width 42 height 19
click at [517, 223] on p "[DATE]" at bounding box center [552, 225] width 81 height 17
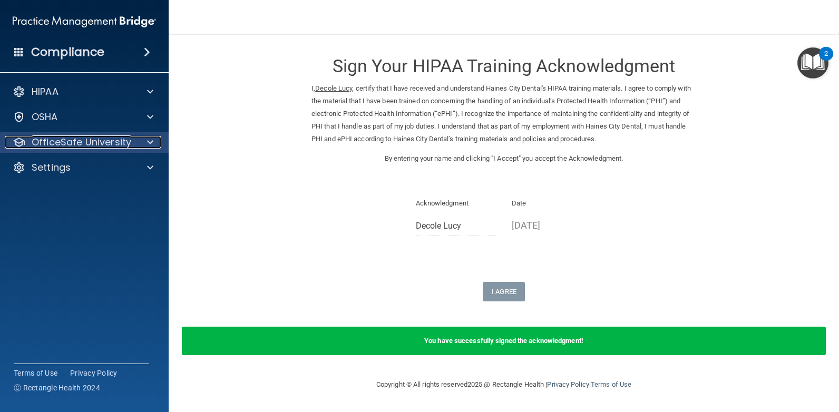
click at [114, 142] on p "OfficeSafe University" at bounding box center [82, 142] width 100 height 13
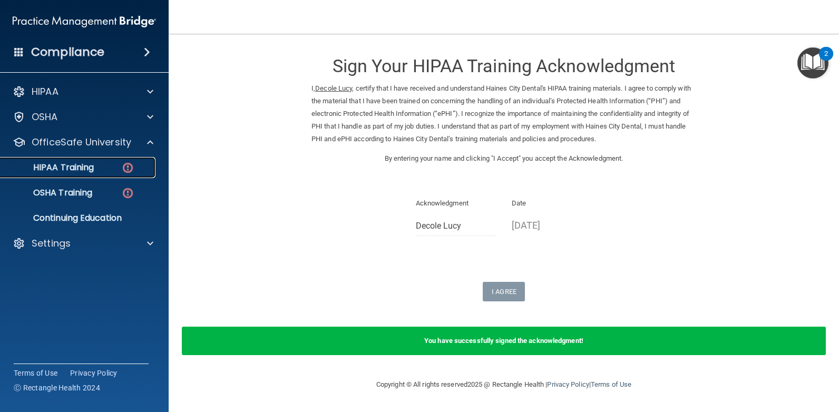
click at [95, 171] on div "HIPAA Training" at bounding box center [79, 167] width 144 height 11
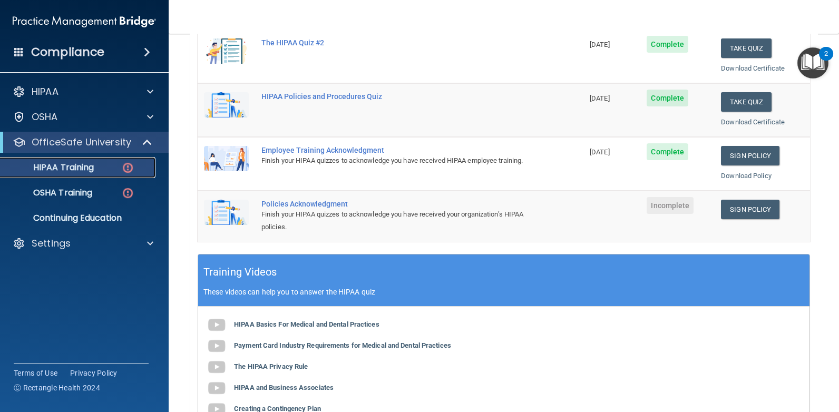
scroll to position [211, 0]
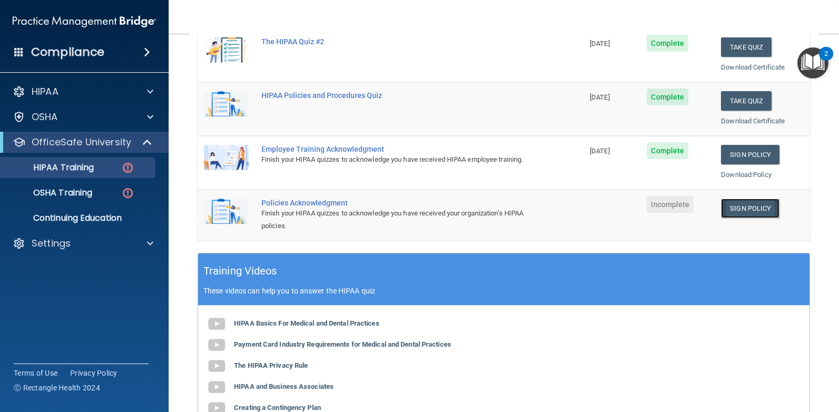
click at [747, 207] on link "Sign Policy" at bounding box center [750, 208] width 58 height 19
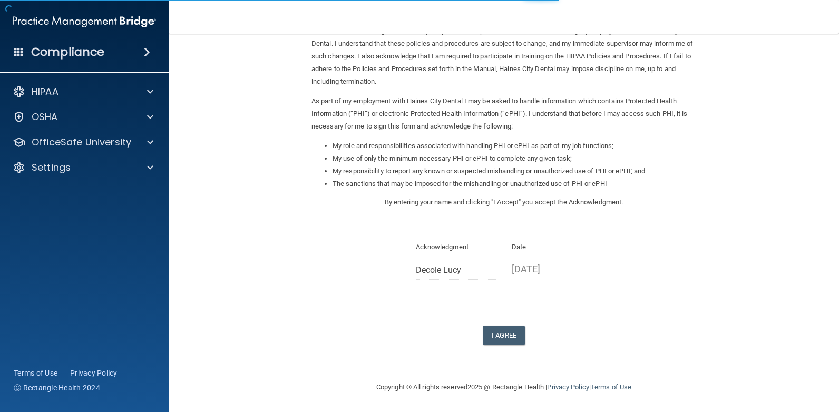
scroll to position [71, 0]
click at [504, 335] on button "I Agree" at bounding box center [504, 334] width 42 height 19
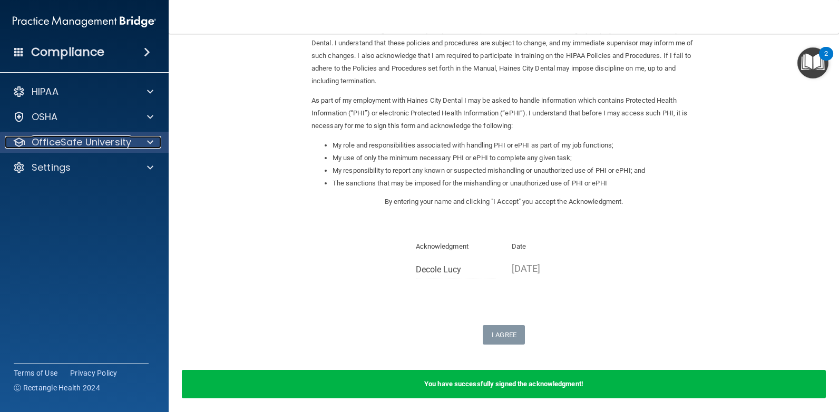
click at [106, 143] on p "OfficeSafe University" at bounding box center [82, 142] width 100 height 13
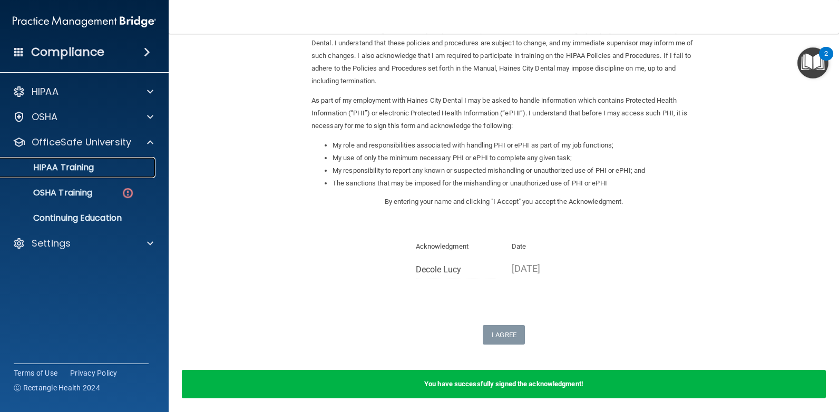
click at [91, 168] on p "HIPAA Training" at bounding box center [50, 167] width 87 height 11
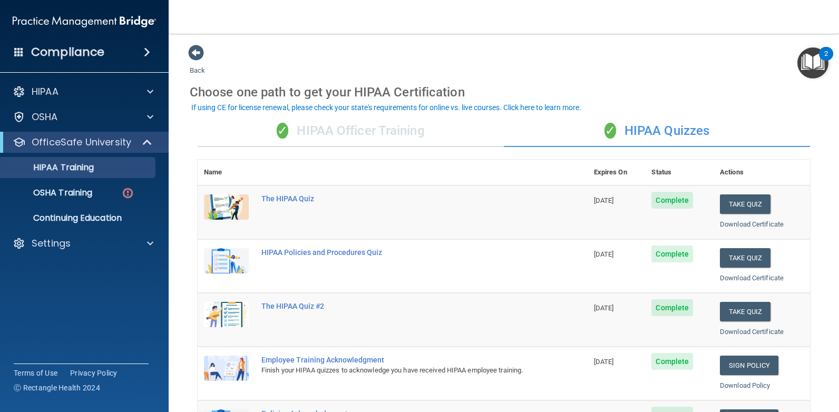
click at [396, 129] on div "✓ HIPAA Officer Training" at bounding box center [351, 131] width 306 height 32
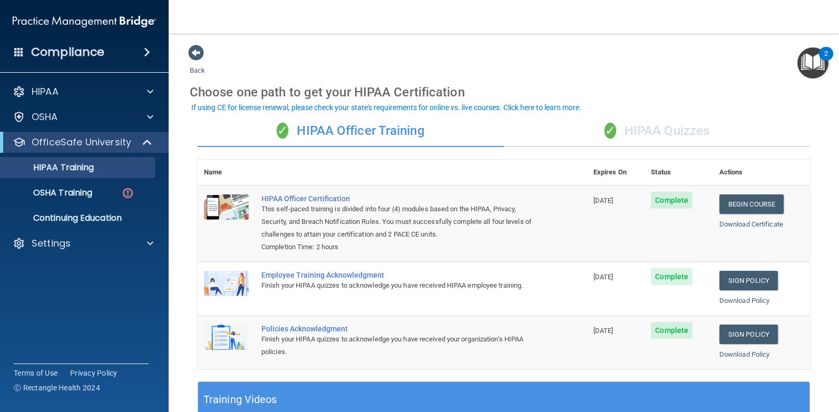
click at [662, 132] on div "✓ HIPAA Quizzes" at bounding box center [657, 131] width 306 height 32
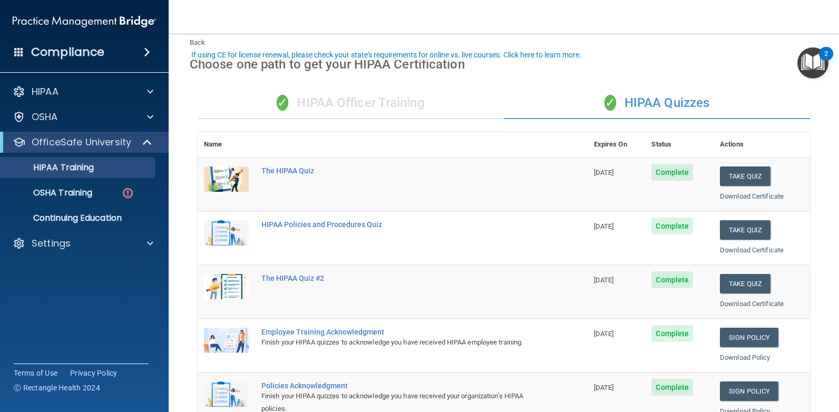
scroll to position [53, 0]
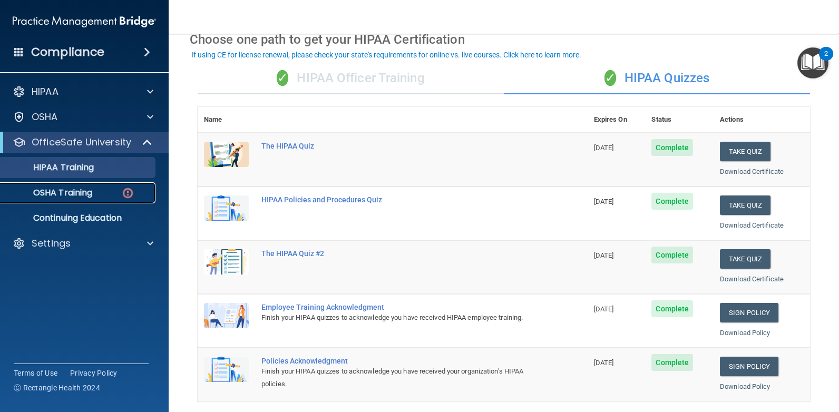
click at [73, 193] on p "OSHA Training" at bounding box center [49, 193] width 85 height 11
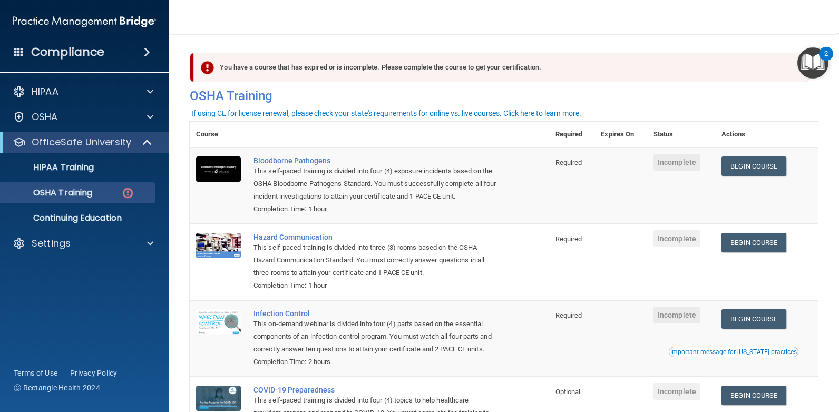
click at [753, 152] on td "Begin Course Download Certificate" at bounding box center [766, 186] width 103 height 76
click at [757, 166] on link "Begin Course" at bounding box center [753, 166] width 64 height 19
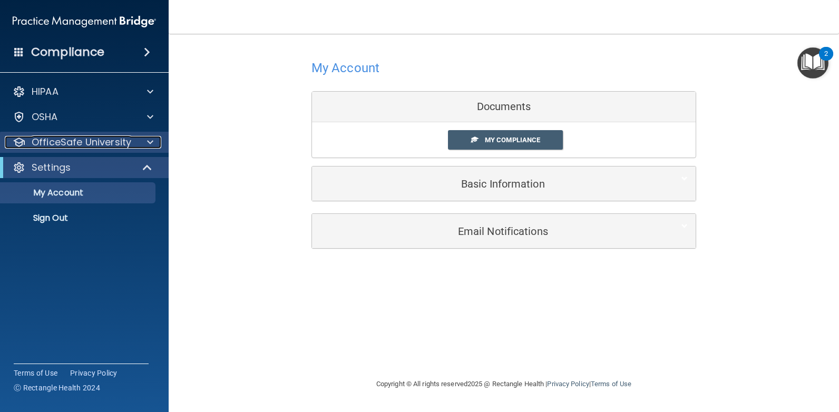
click at [135, 143] on div at bounding box center [148, 142] width 26 height 13
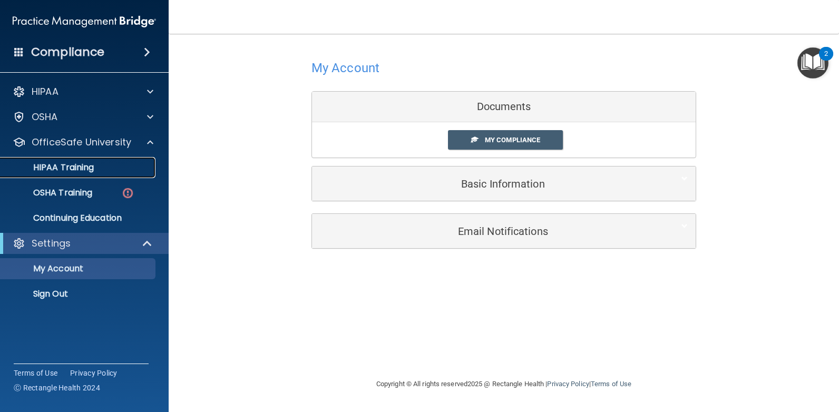
click at [81, 168] on p "HIPAA Training" at bounding box center [50, 167] width 87 height 11
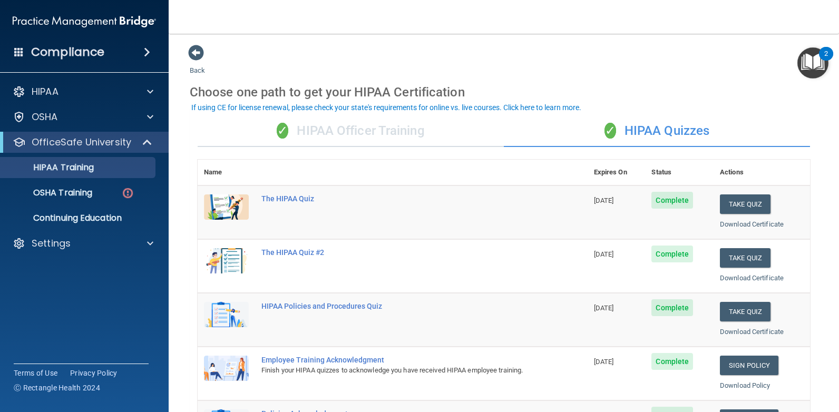
click at [347, 126] on div "✓ HIPAA Officer Training" at bounding box center [351, 131] width 306 height 32
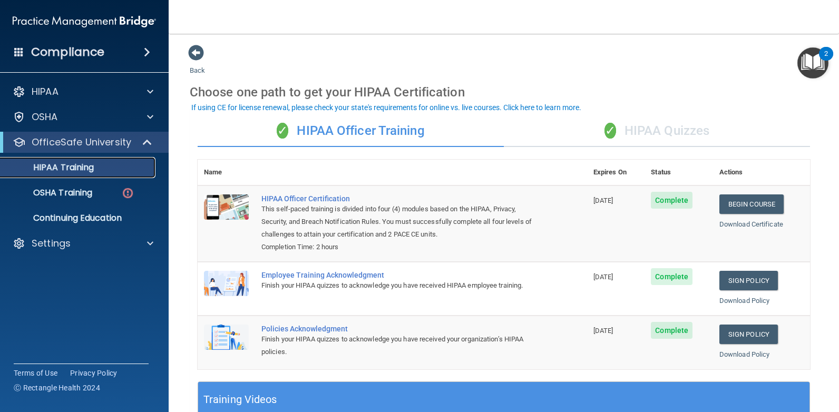
click at [97, 163] on div "HIPAA Training" at bounding box center [79, 167] width 144 height 11
click at [75, 169] on p "HIPAA Training" at bounding box center [50, 167] width 87 height 11
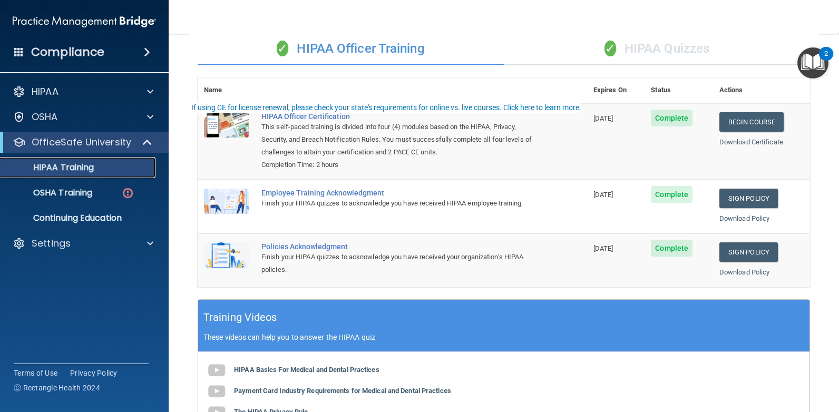
scroll to position [158, 0]
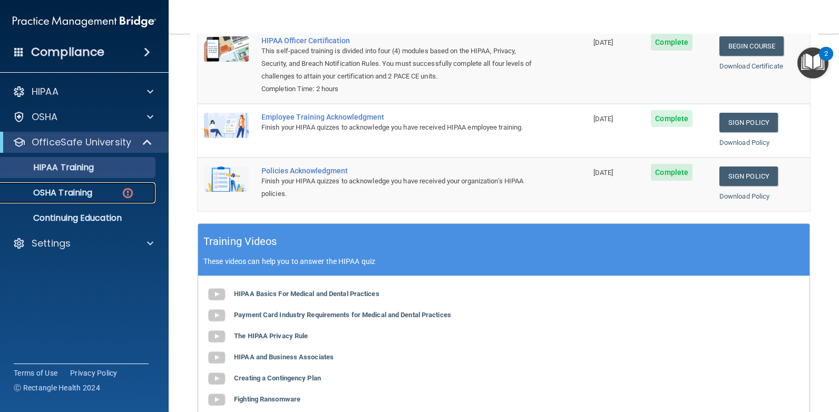
click at [76, 190] on p "OSHA Training" at bounding box center [49, 193] width 85 height 11
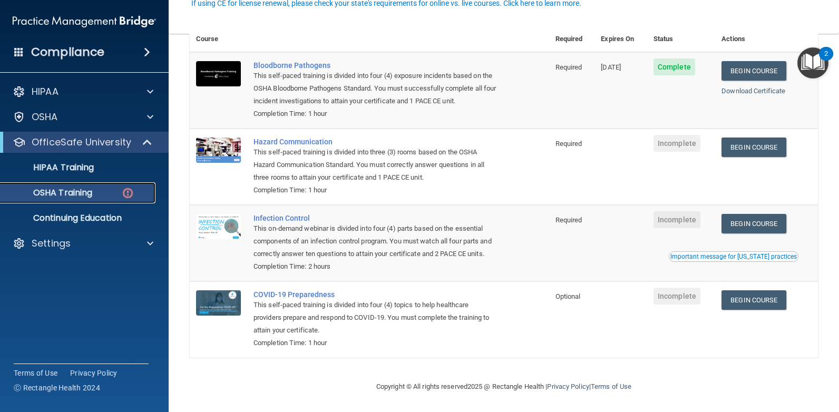
scroll to position [111, 0]
click at [758, 138] on link "Begin Course" at bounding box center [753, 147] width 64 height 19
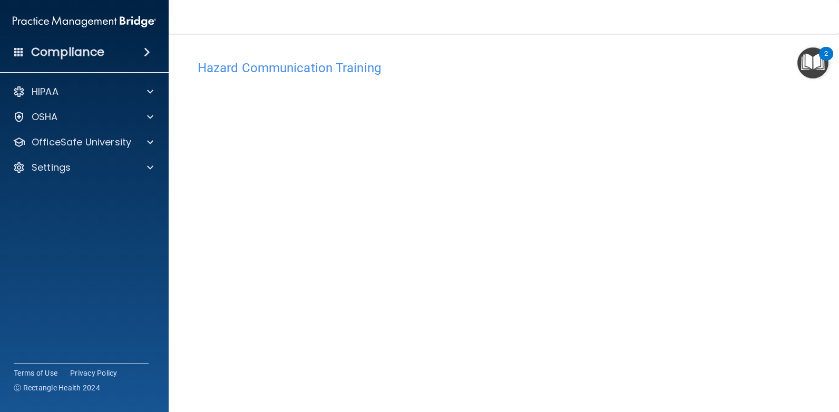
click at [775, 169] on div "Hazard Communication Training This course doesn’t expire until . Are you sure y…" at bounding box center [504, 249] width 628 height 388
click at [767, 153] on div "Hazard Communication Training This course doesn’t expire until . Are you sure y…" at bounding box center [504, 249] width 628 height 388
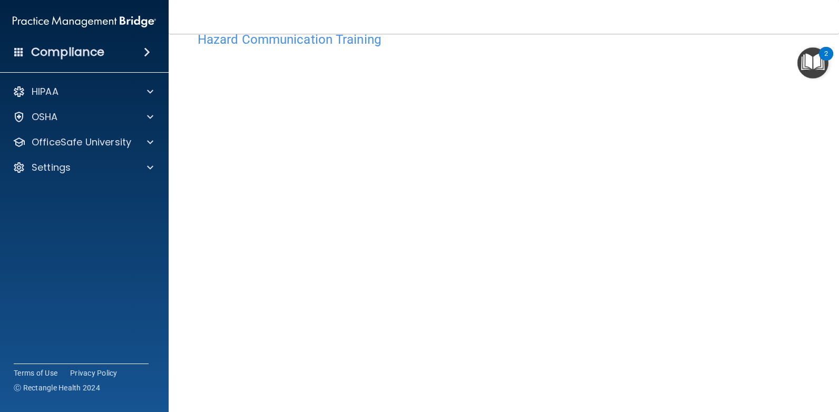
scroll to position [10, 0]
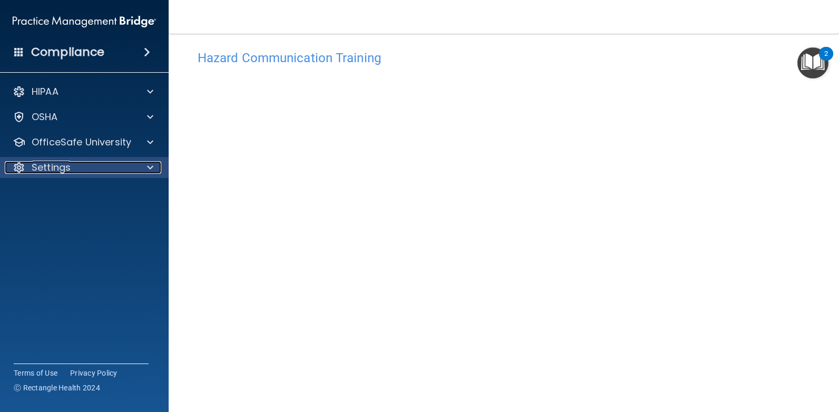
click at [134, 164] on div "Settings" at bounding box center [70, 167] width 131 height 13
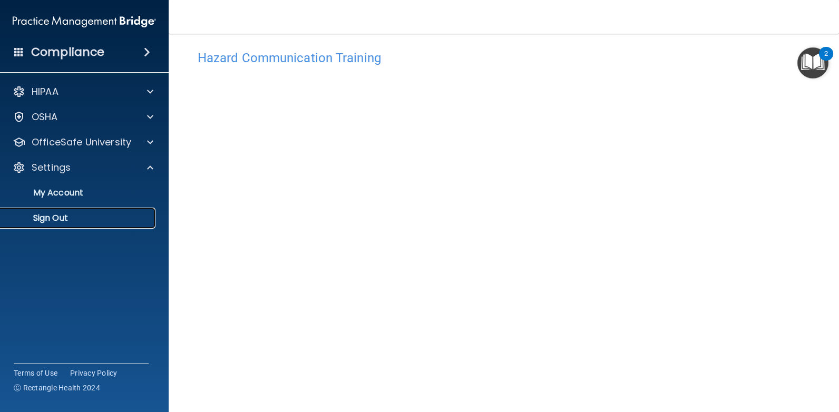
click at [64, 215] on p "Sign Out" at bounding box center [79, 218] width 144 height 11
